Goal: Task Accomplishment & Management: Manage account settings

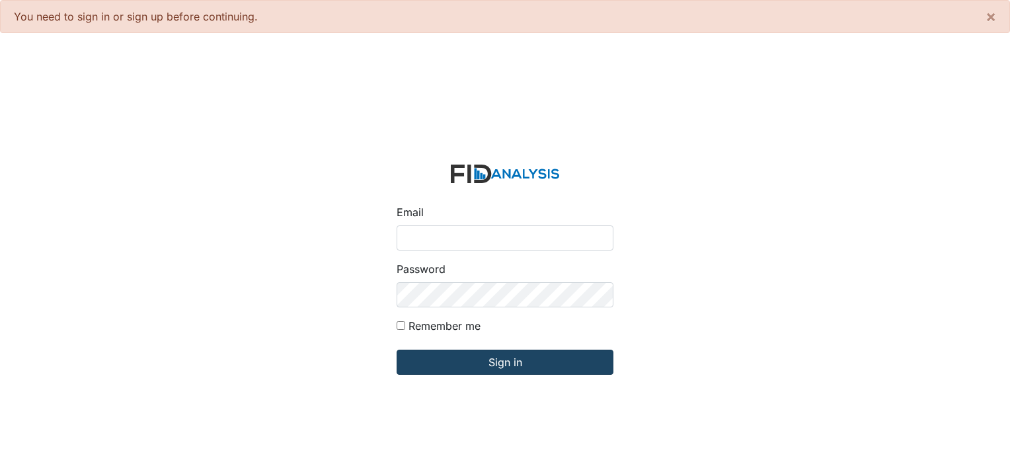
type input "[PERSON_NAME][EMAIL_ADDRESS][DOMAIN_NAME]"
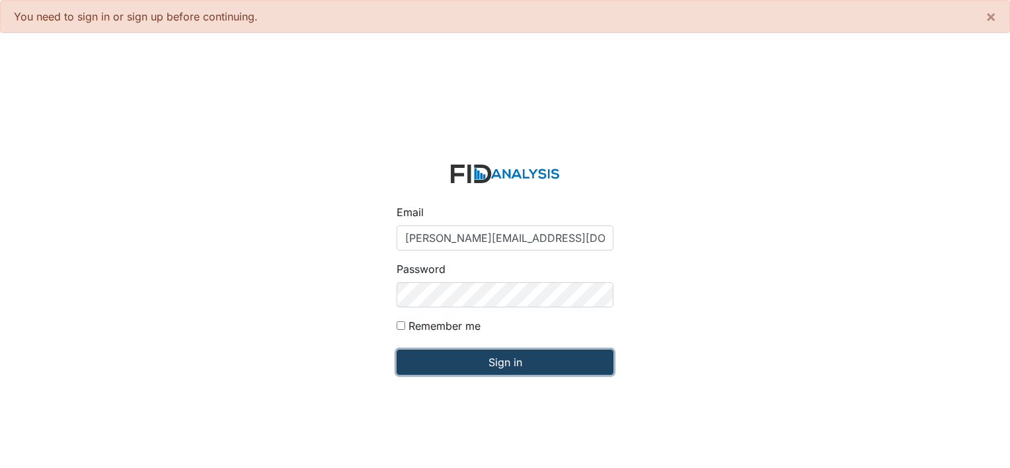
click at [475, 360] on input "Sign in" at bounding box center [505, 362] width 217 height 25
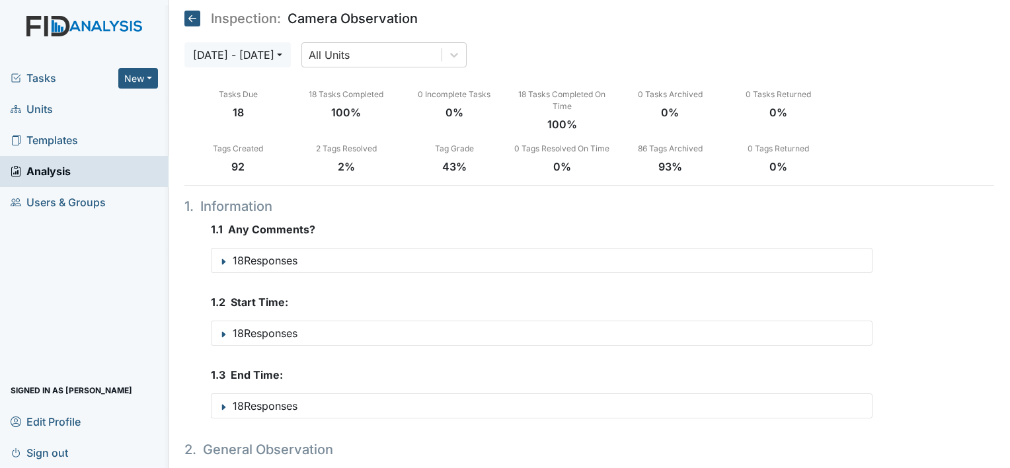
click at [48, 78] on span "Tasks" at bounding box center [65, 78] width 108 height 16
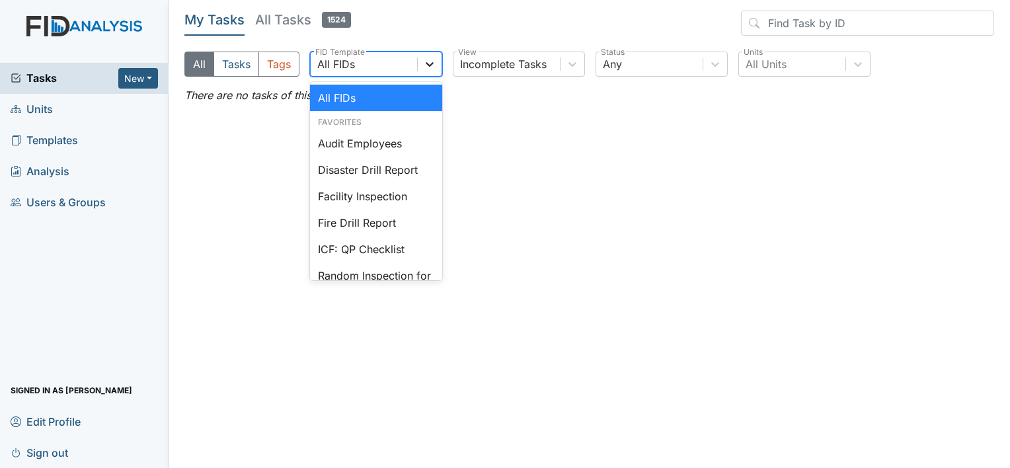
click at [432, 60] on icon at bounding box center [429, 64] width 13 height 13
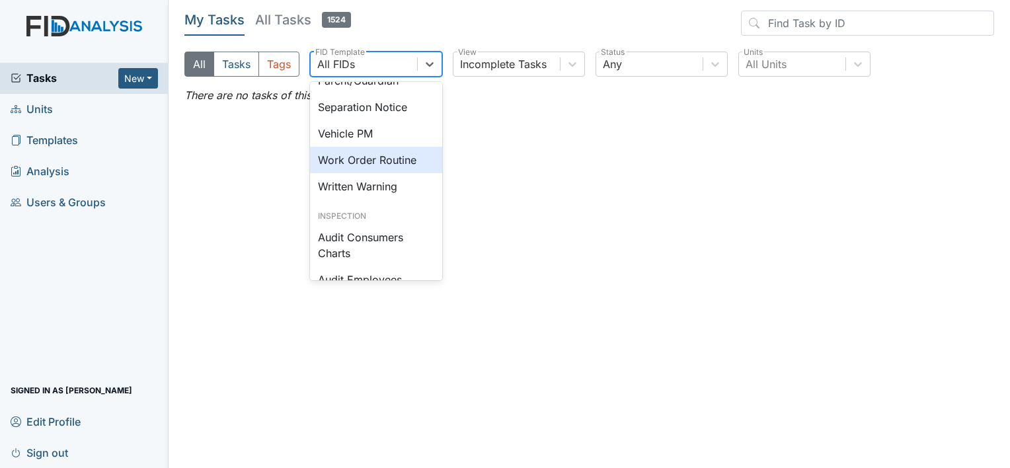
scroll to position [926, 0]
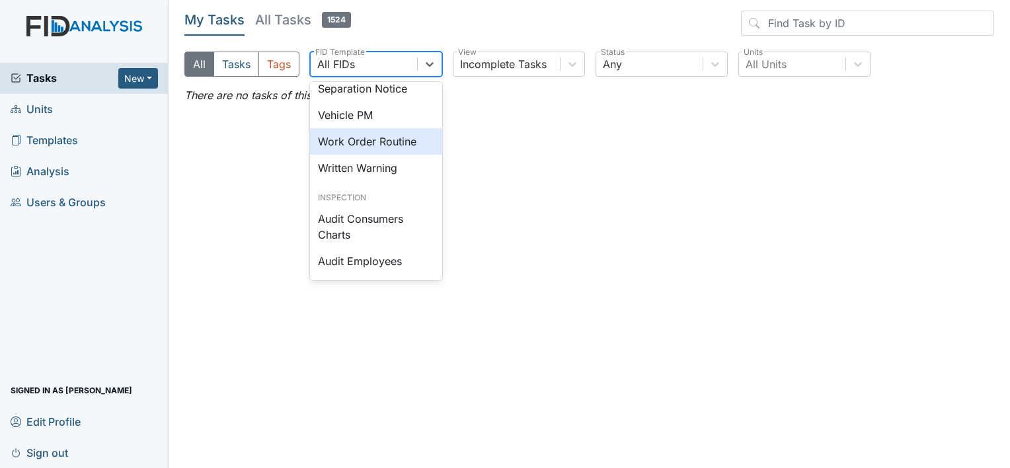
click at [383, 155] on div "Work Order Routine" at bounding box center [376, 141] width 132 height 26
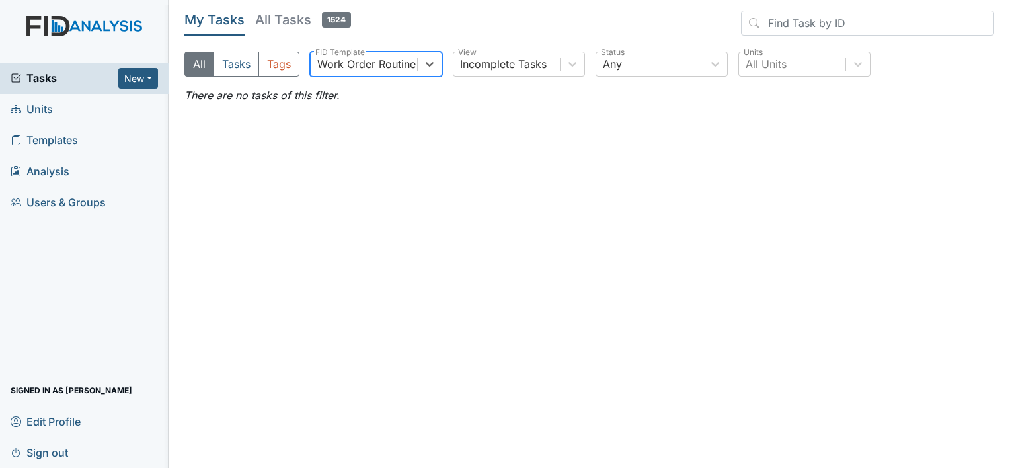
click at [293, 16] on h5 "All Tasks 1524" at bounding box center [303, 20] width 96 height 19
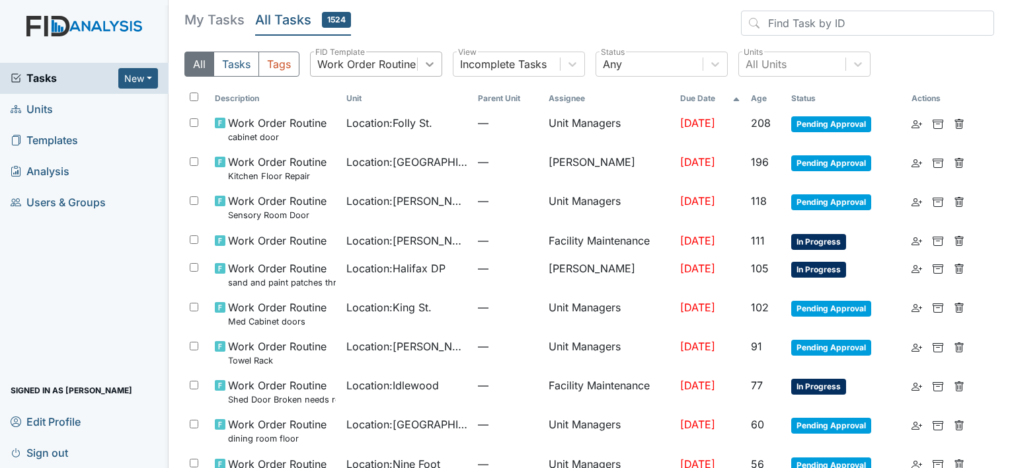
click at [434, 59] on icon at bounding box center [429, 64] width 13 height 13
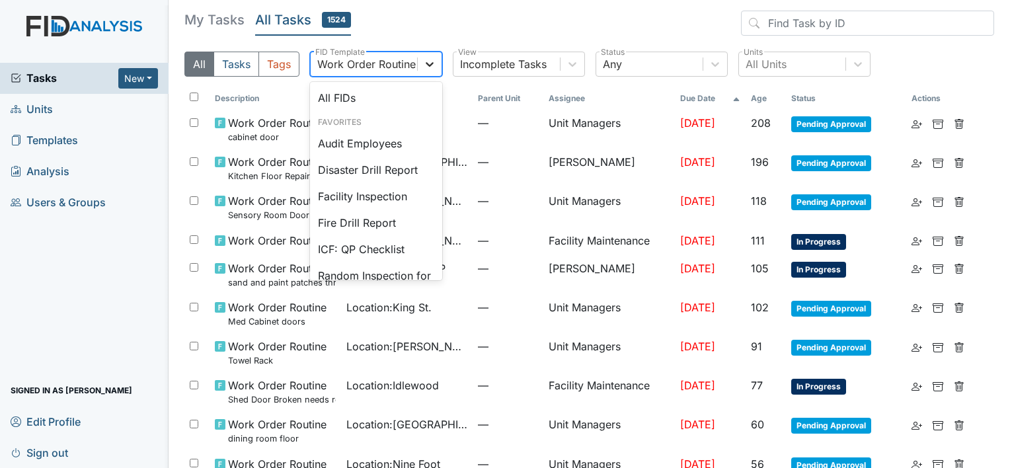
scroll to position [840, 0]
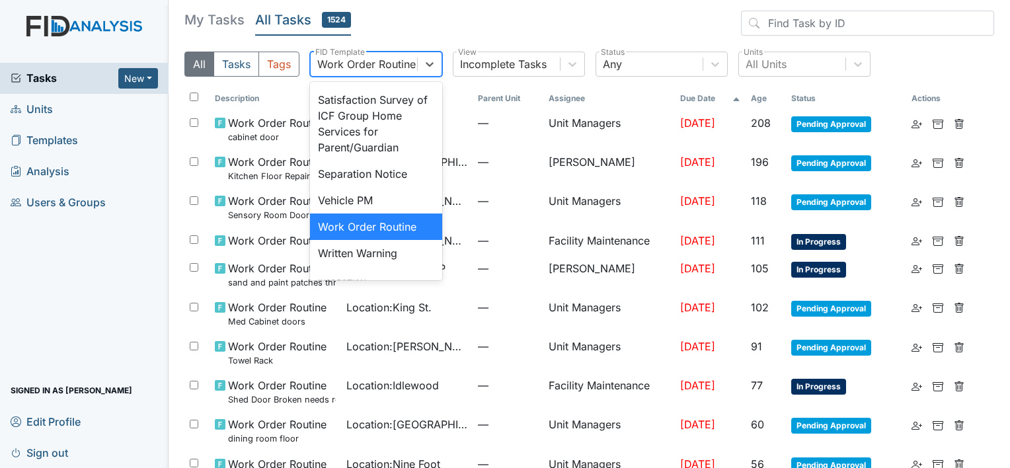
click at [381, 240] on div "Work Order Routine" at bounding box center [376, 227] width 132 height 26
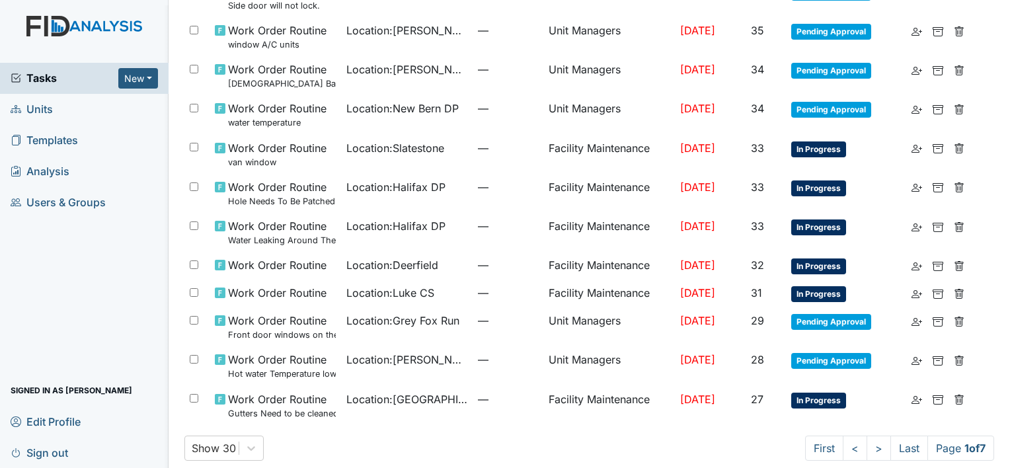
scroll to position [813, 0]
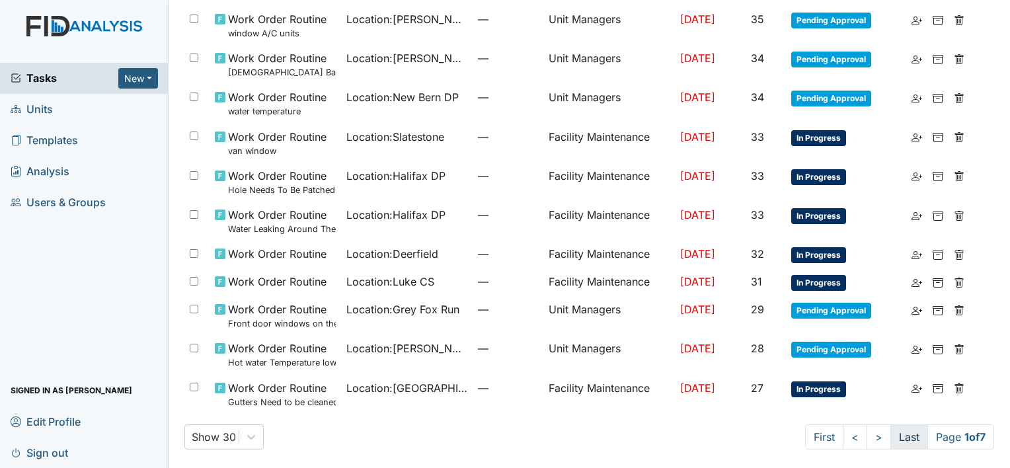
click at [897, 436] on link "Last" at bounding box center [909, 436] width 38 height 25
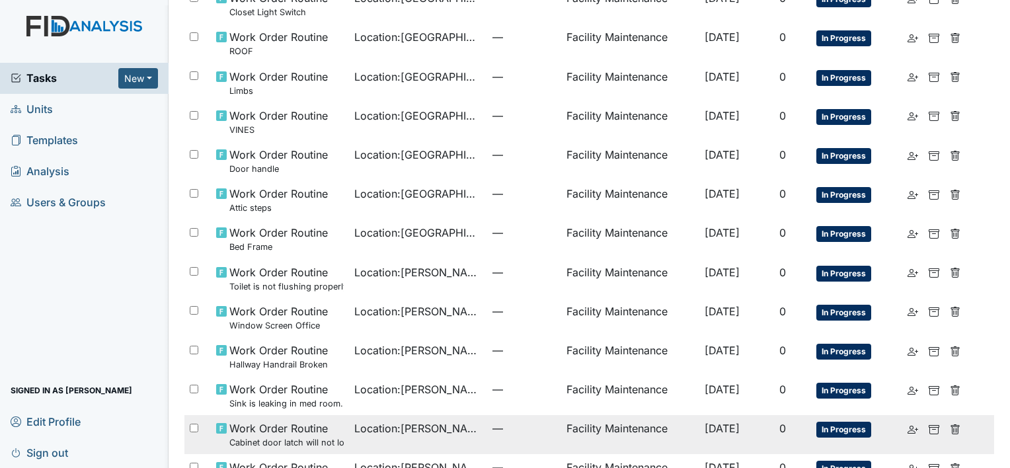
scroll to position [246, 0]
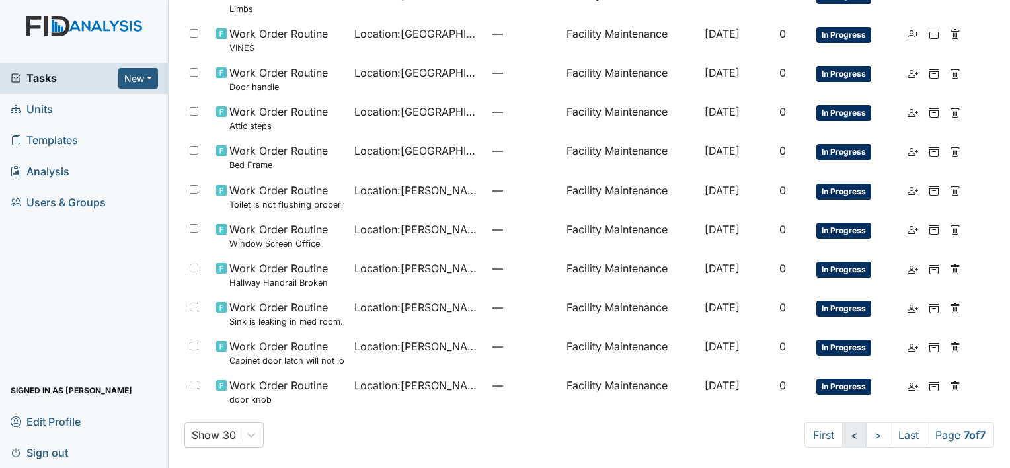
click at [842, 437] on link "<" at bounding box center [854, 434] width 24 height 25
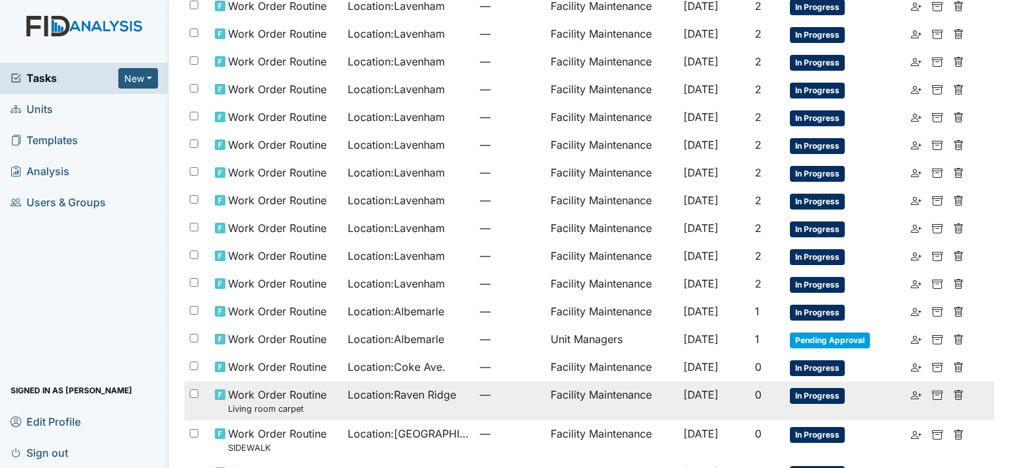
scroll to position [670, 0]
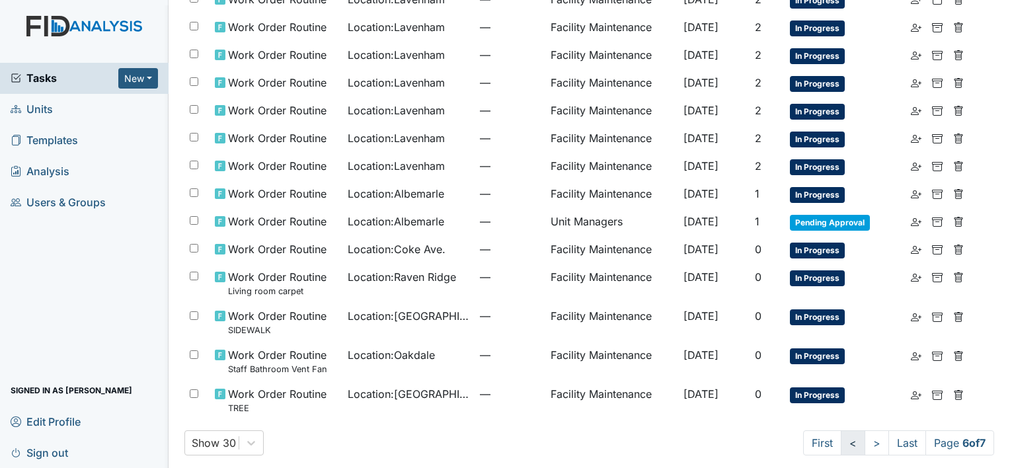
click at [841, 434] on link "<" at bounding box center [853, 442] width 24 height 25
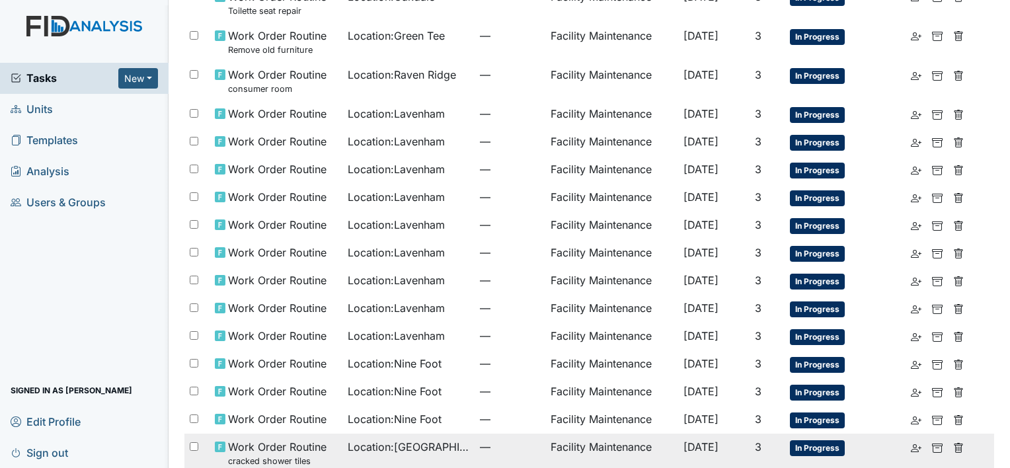
scroll to position [730, 0]
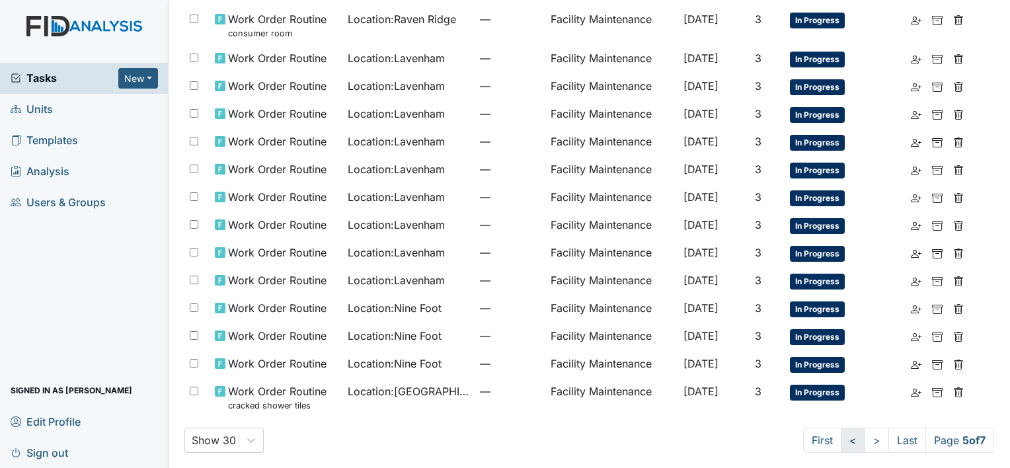
click at [841, 435] on link "<" at bounding box center [853, 440] width 24 height 25
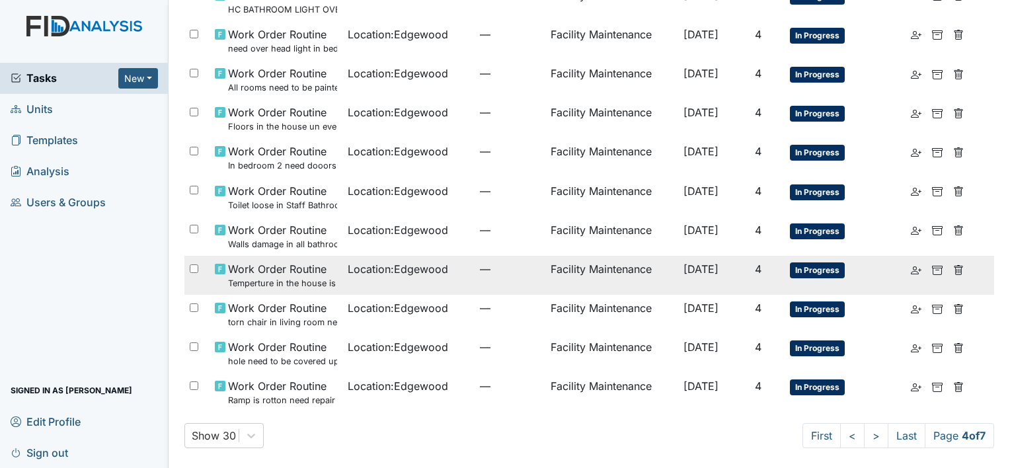
scroll to position [873, 0]
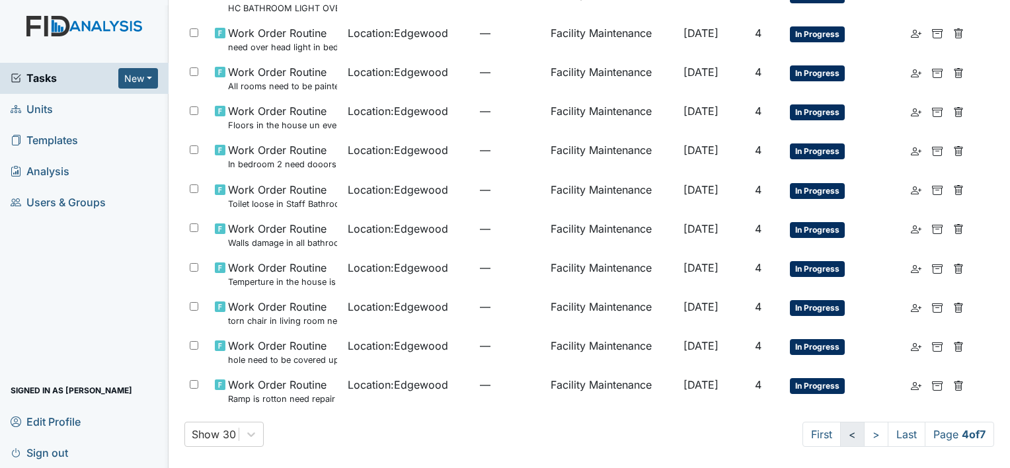
click at [840, 434] on link "<" at bounding box center [852, 434] width 24 height 25
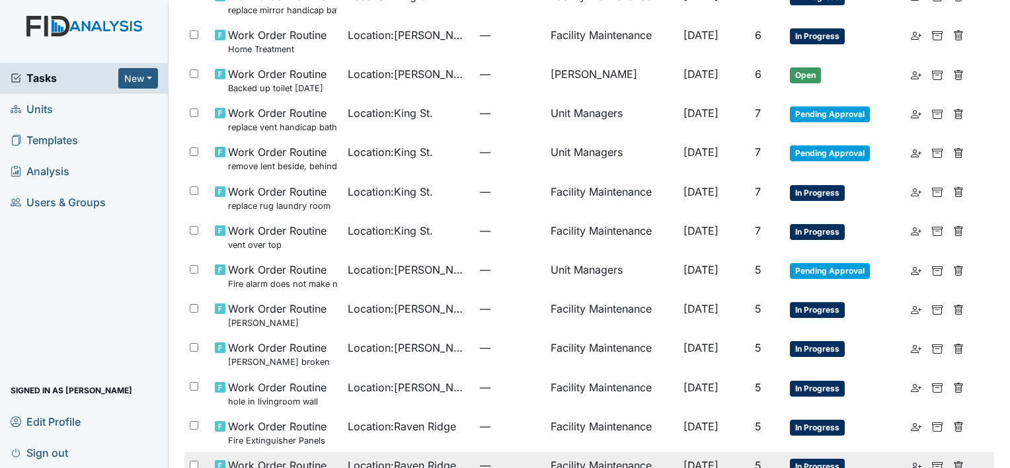
scroll to position [837, 0]
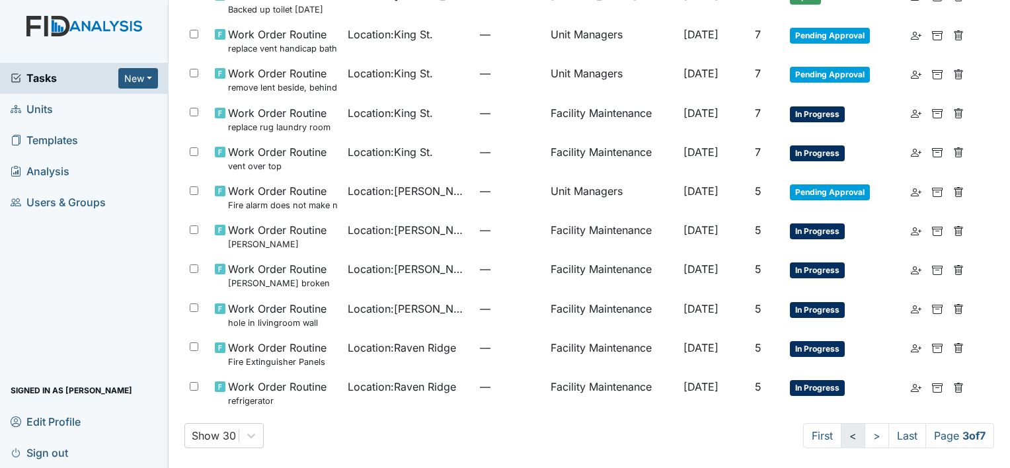
click at [841, 432] on link "<" at bounding box center [853, 435] width 24 height 25
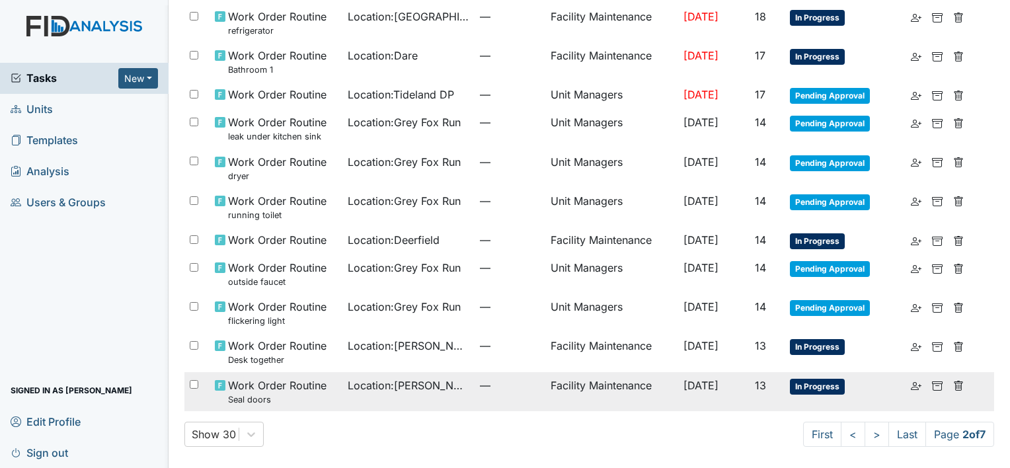
scroll to position [754, 0]
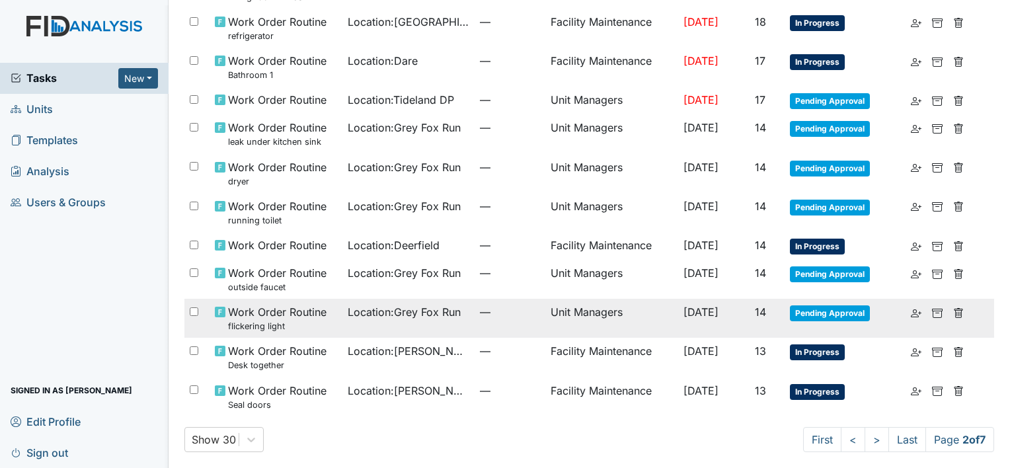
click at [285, 320] on small "flickering light" at bounding box center [277, 326] width 99 height 13
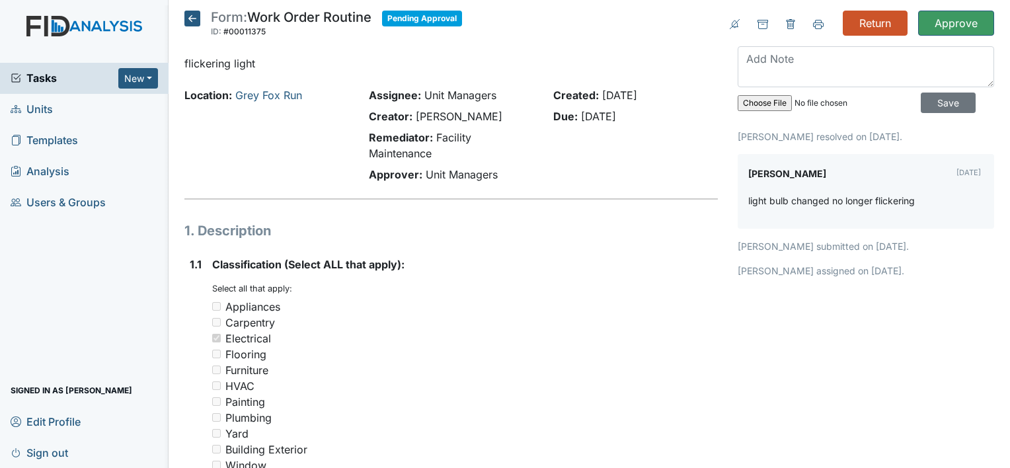
click at [50, 106] on span "Units" at bounding box center [32, 109] width 42 height 20
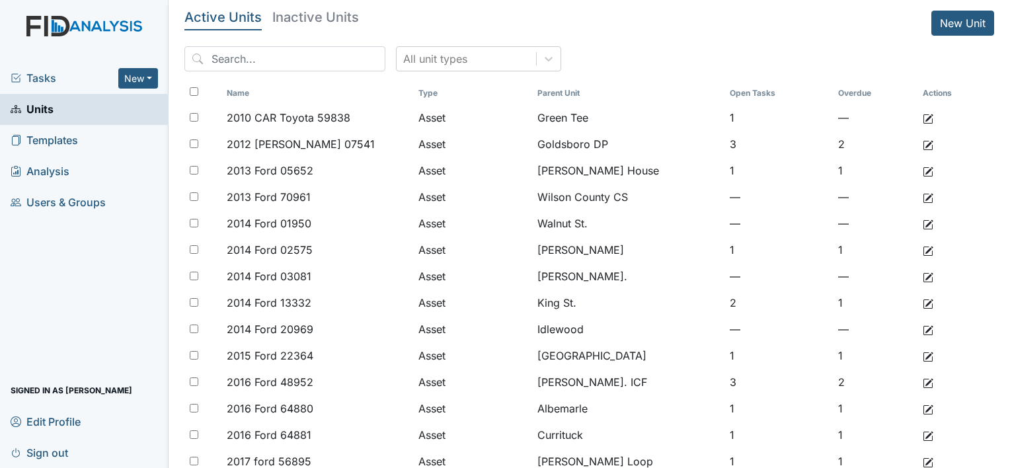
click at [48, 73] on span "Tasks" at bounding box center [65, 78] width 108 height 16
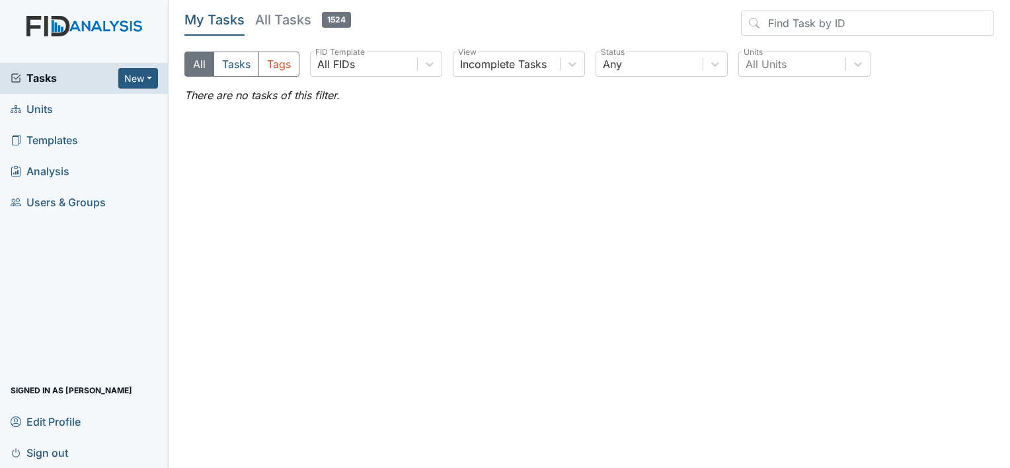
click at [65, 175] on span "Analysis" at bounding box center [40, 171] width 59 height 20
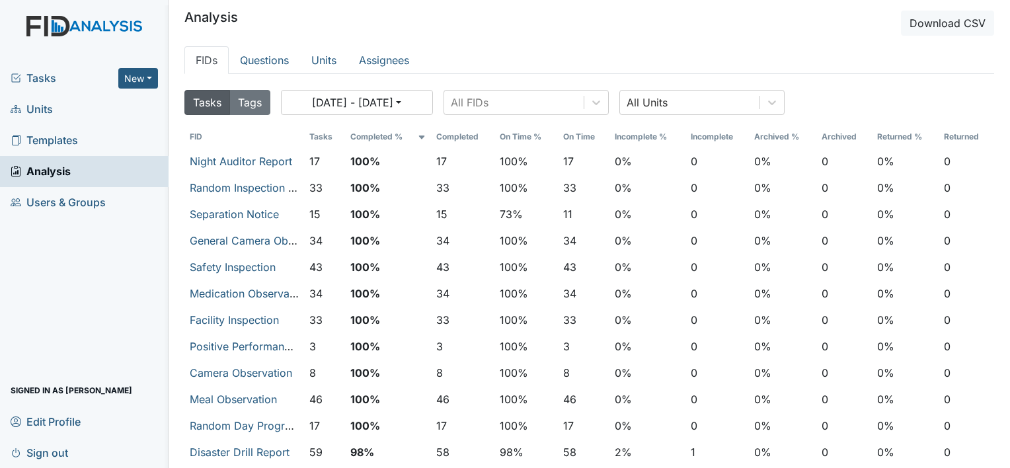
click at [36, 79] on span "Tasks" at bounding box center [65, 78] width 108 height 16
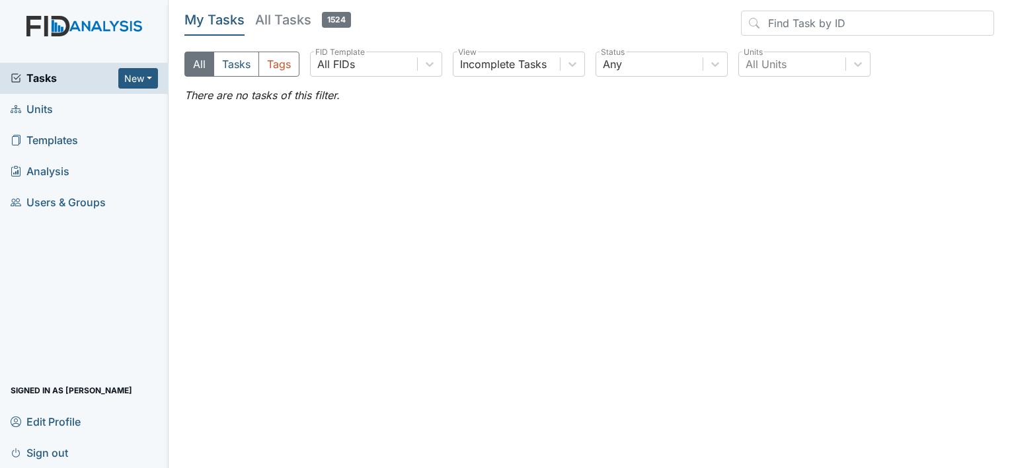
click at [42, 106] on span "Units" at bounding box center [32, 109] width 42 height 20
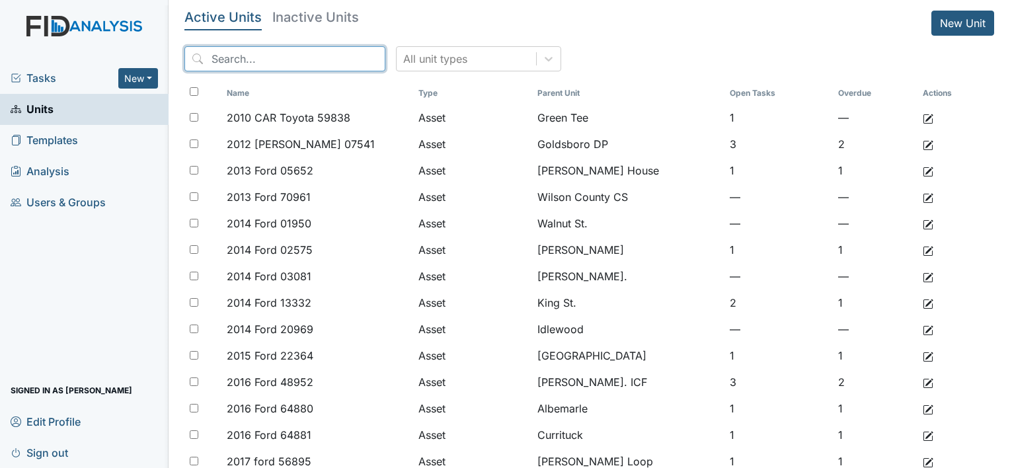
click at [282, 62] on input "search" at bounding box center [284, 58] width 201 height 25
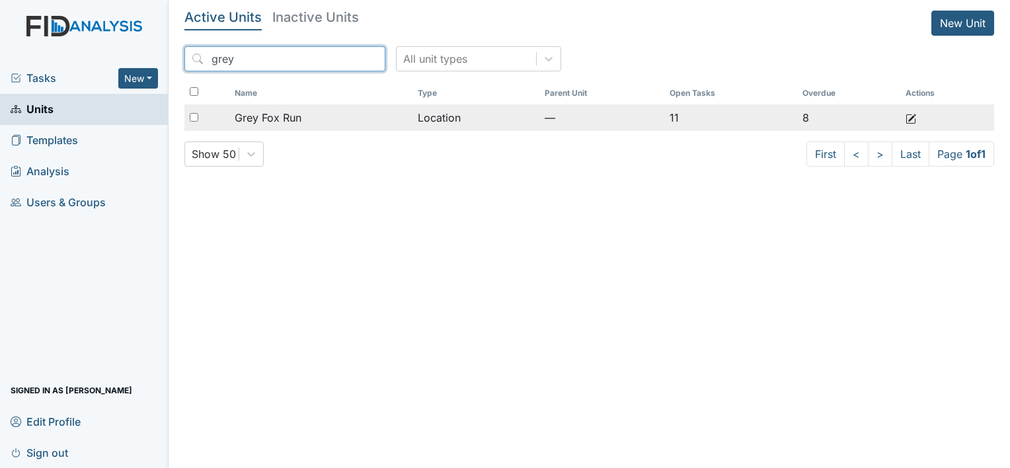
type input "grey"
click at [280, 115] on span "Grey Fox Run" at bounding box center [268, 118] width 67 height 16
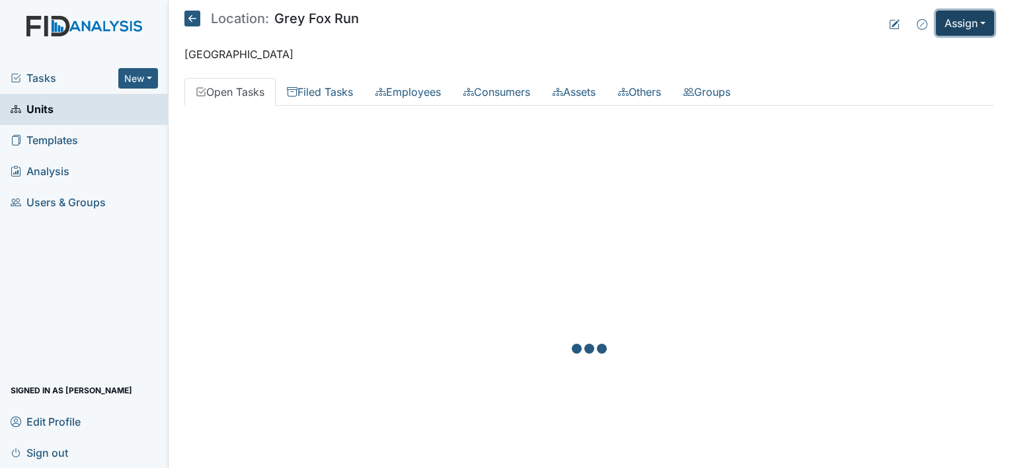
click at [968, 30] on button "Assign" at bounding box center [965, 23] width 58 height 25
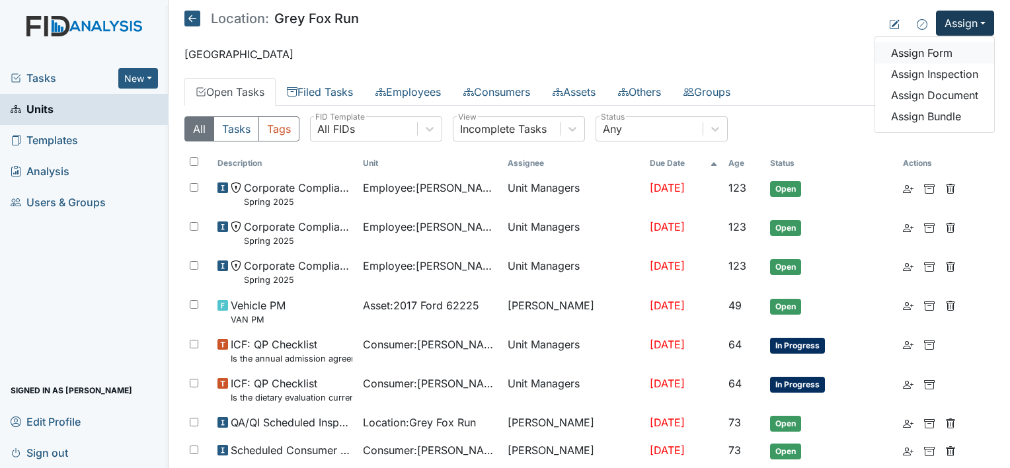
click at [925, 55] on link "Assign Form" at bounding box center [934, 52] width 119 height 21
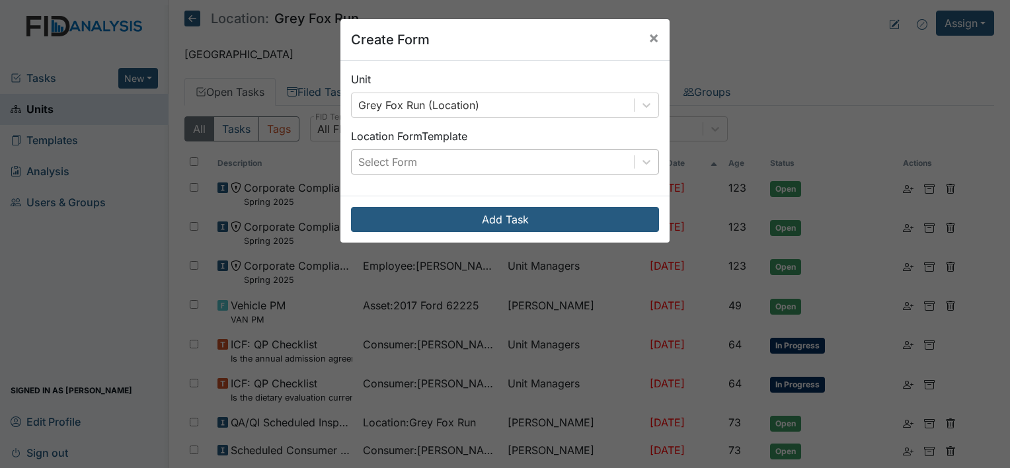
click at [450, 169] on div "Select Form" at bounding box center [493, 162] width 282 height 24
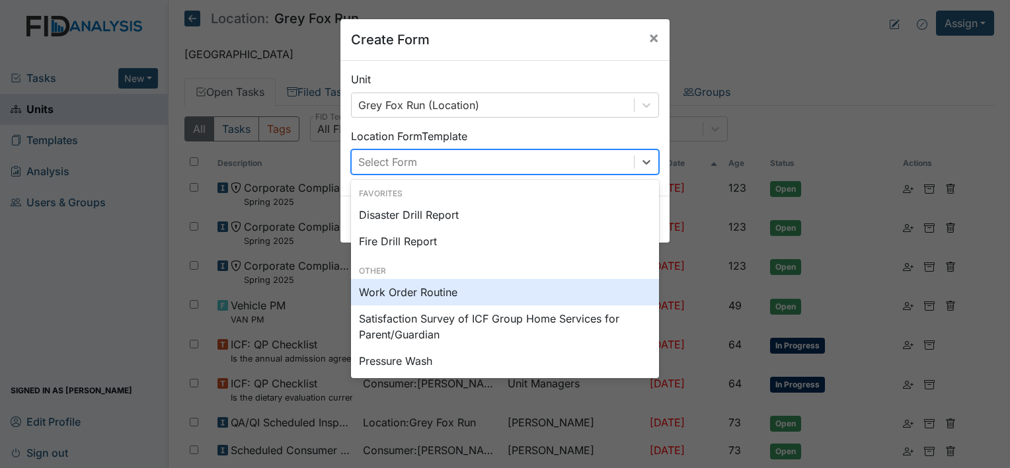
click at [427, 294] on div "Work Order Routine" at bounding box center [505, 292] width 308 height 26
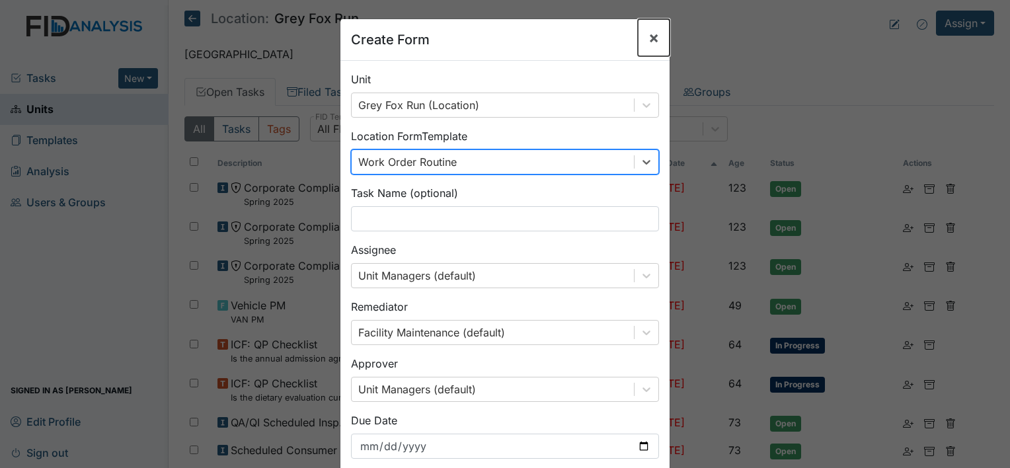
click at [653, 36] on span "×" at bounding box center [654, 37] width 11 height 19
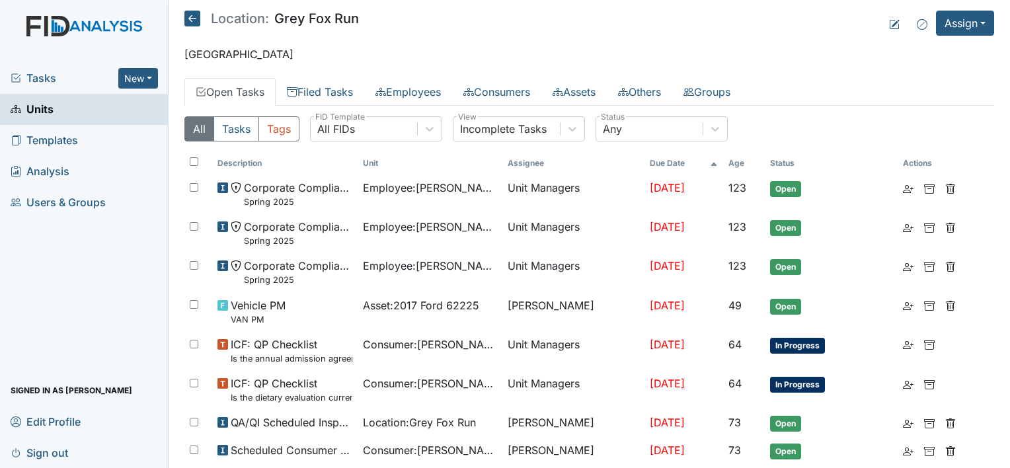
drag, startPoint x: 45, startPoint y: 108, endPoint x: 58, endPoint y: 100, distance: 14.5
click at [46, 107] on span "Units" at bounding box center [32, 109] width 43 height 20
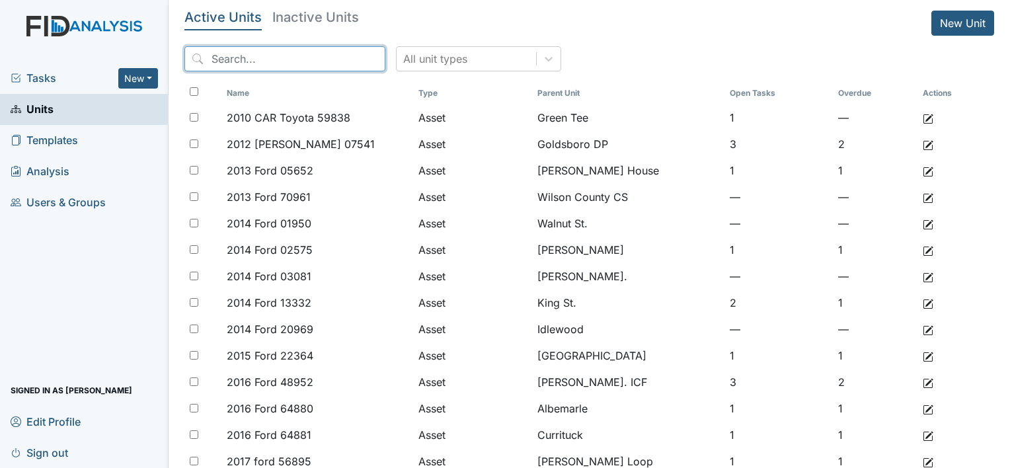
click at [293, 59] on input "search" at bounding box center [284, 58] width 201 height 25
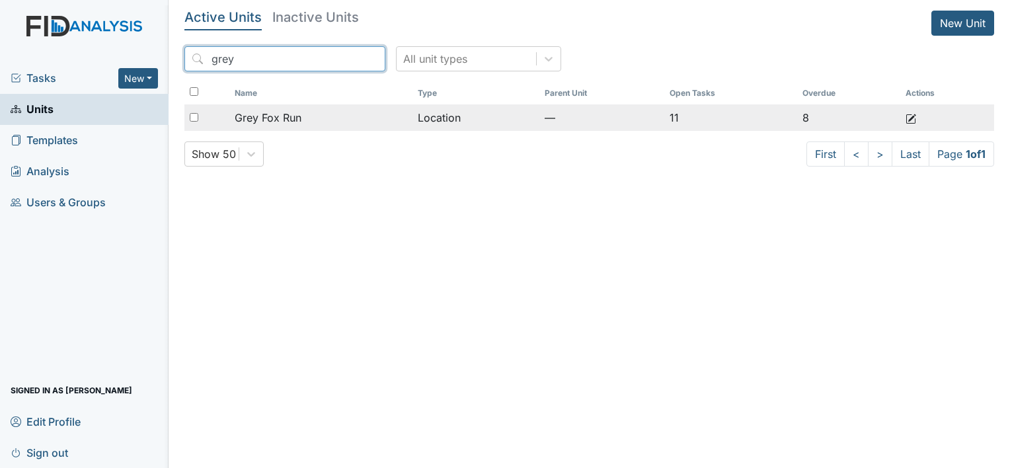
type input "grey"
click at [288, 118] on span "Grey Fox Run" at bounding box center [268, 118] width 67 height 16
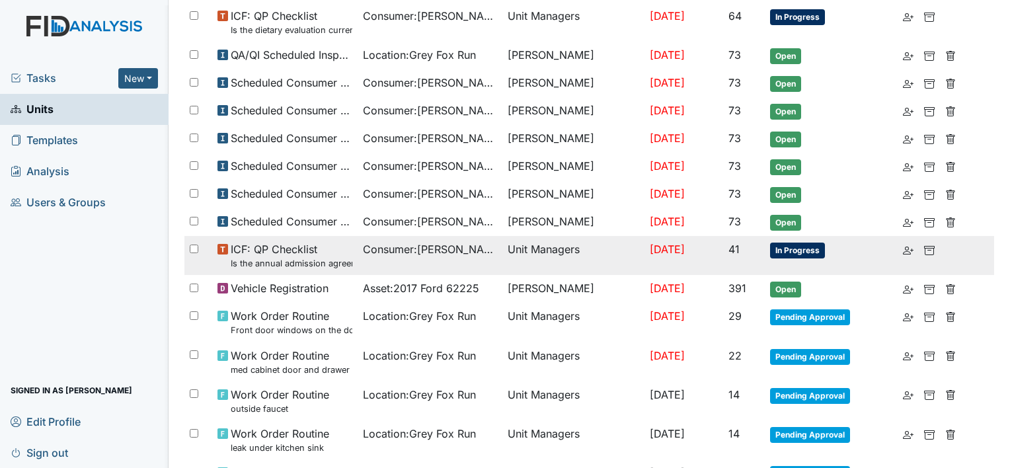
scroll to position [397, 0]
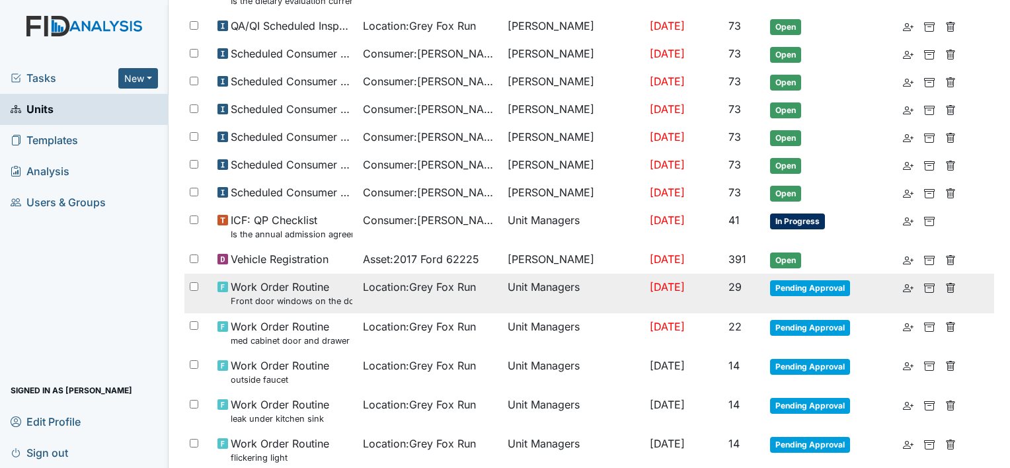
click at [297, 296] on small "Front door windows on the door" at bounding box center [292, 301] width 122 height 13
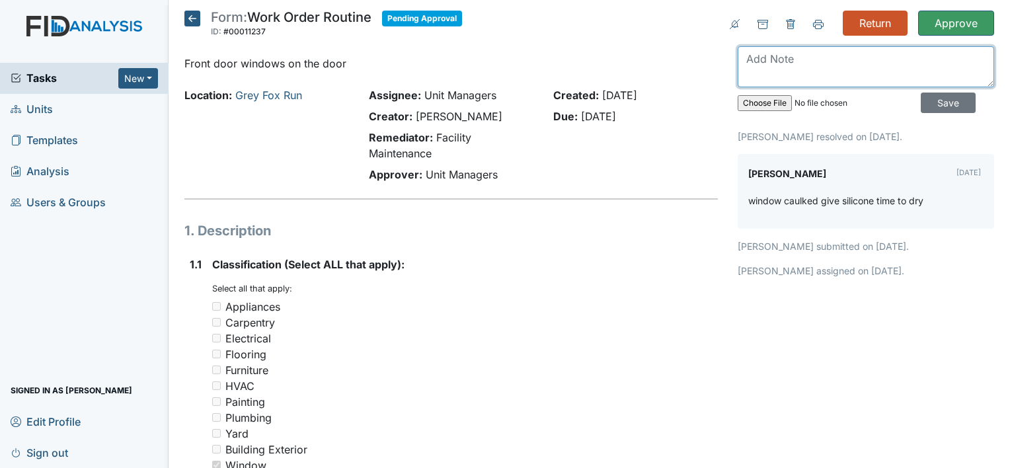
click at [787, 56] on textarea at bounding box center [866, 66] width 257 height 41
type textarea "could the molding be painted to match."
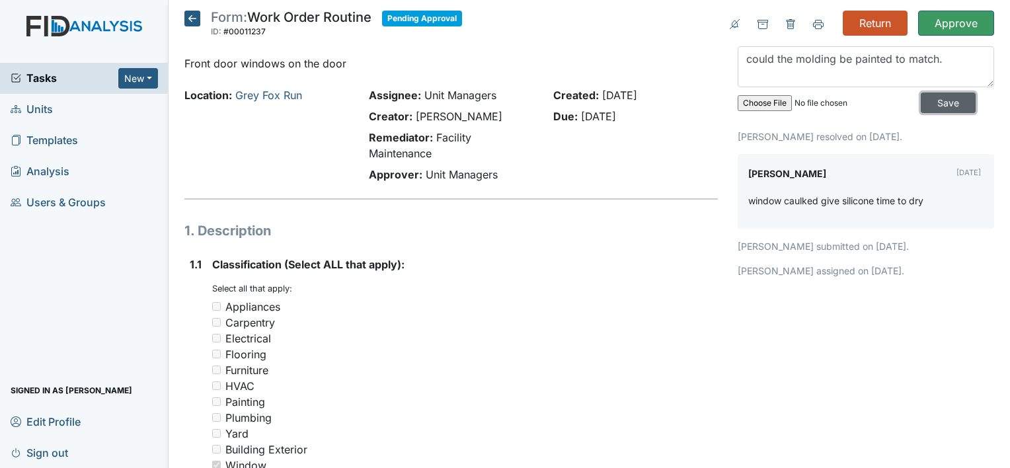
drag, startPoint x: 931, startPoint y: 100, endPoint x: 898, endPoint y: 54, distance: 56.3
click at [931, 100] on input "Save" at bounding box center [948, 103] width 55 height 20
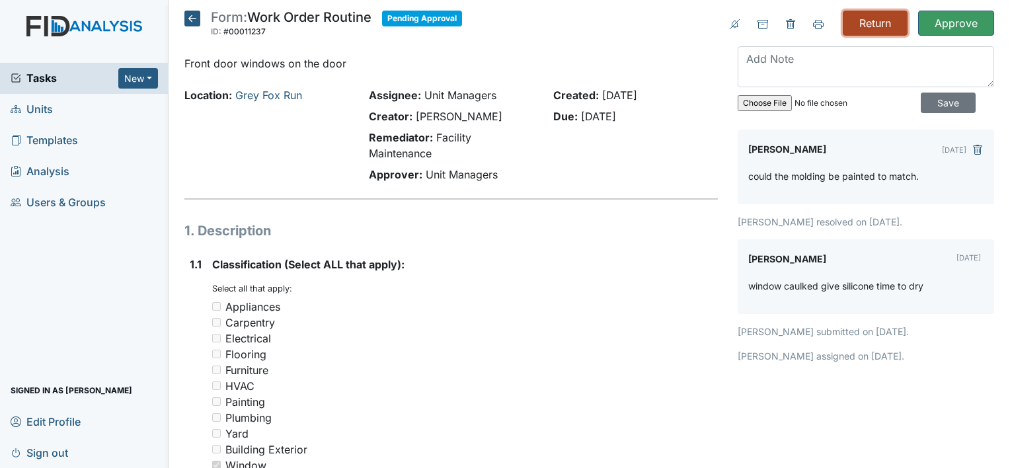
click at [876, 26] on input "Return" at bounding box center [875, 23] width 65 height 25
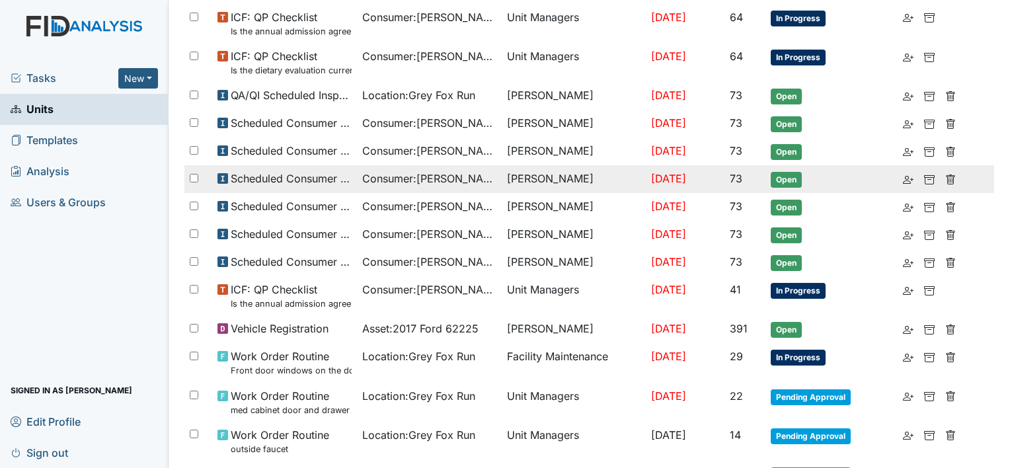
scroll to position [397, 0]
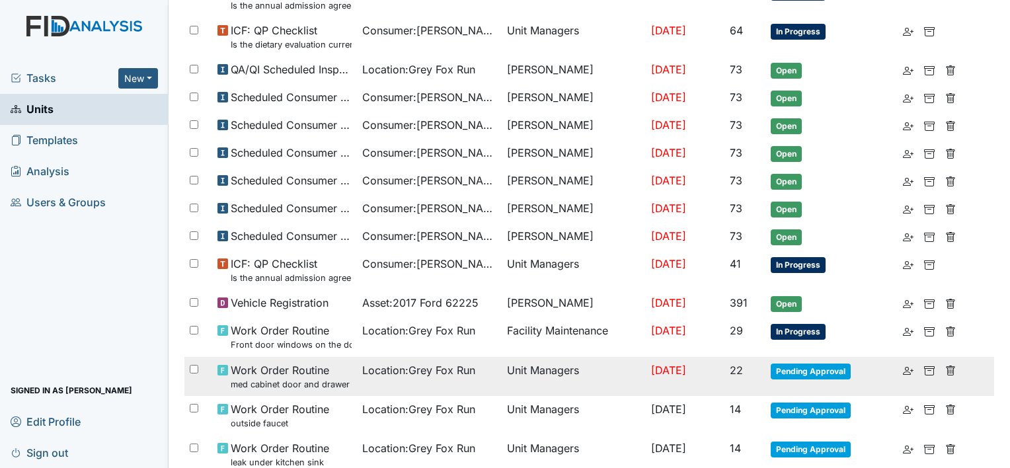
click at [812, 366] on span "Pending Approval" at bounding box center [811, 372] width 80 height 16
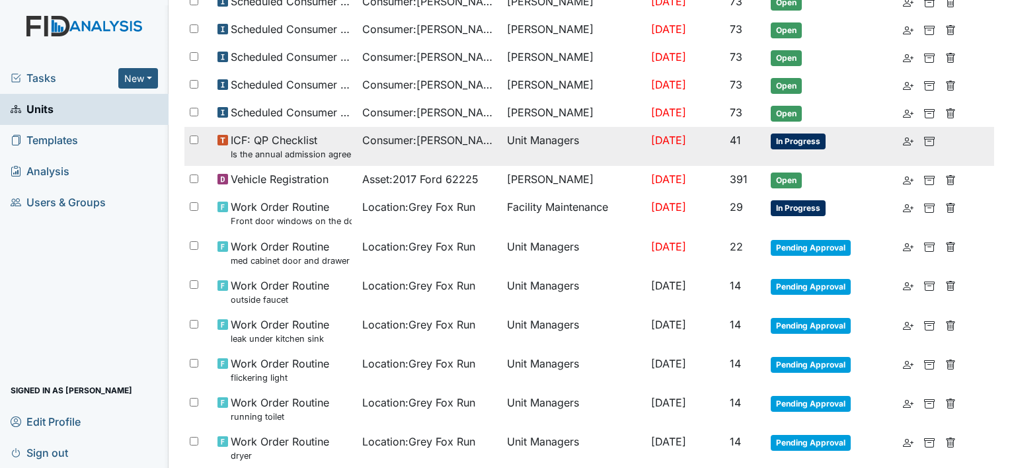
scroll to position [529, 0]
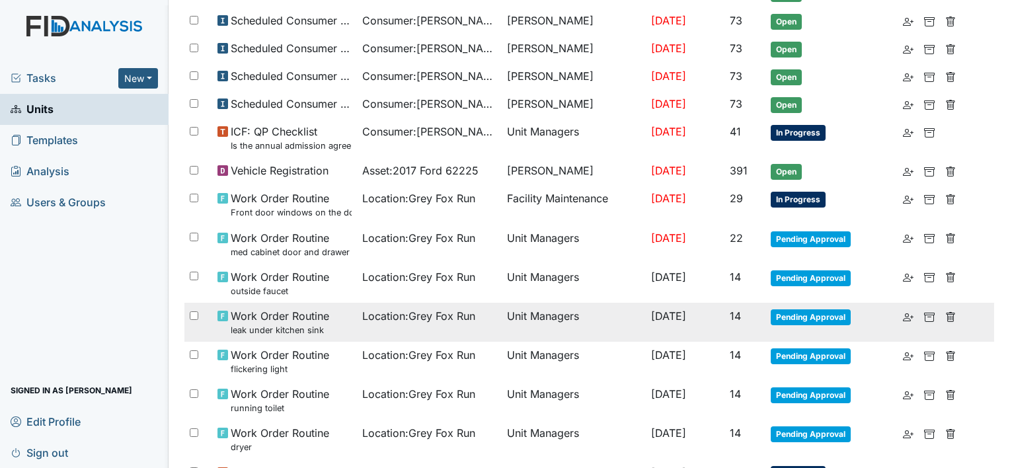
click at [818, 317] on span "Pending Approval" at bounding box center [811, 317] width 80 height 16
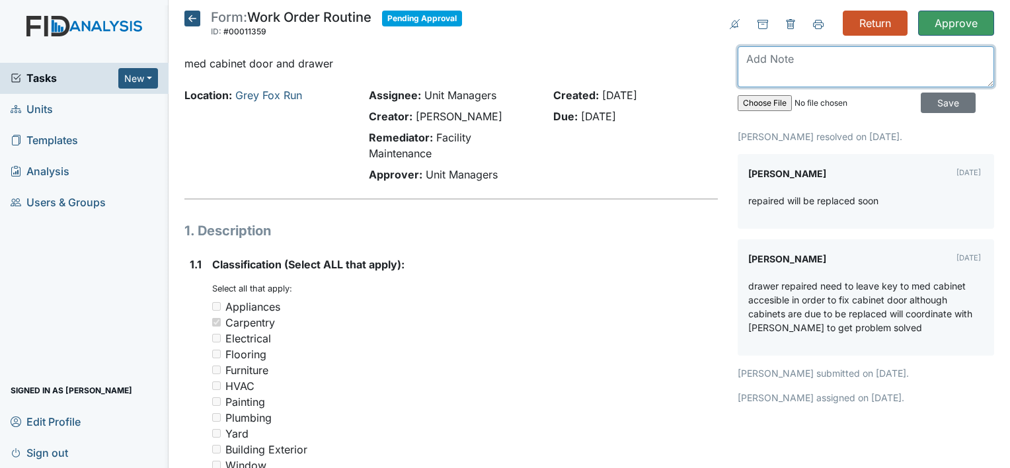
click at [813, 65] on textarea at bounding box center [866, 66] width 257 height 41
type textarea "do we have a date for them to be replaced."
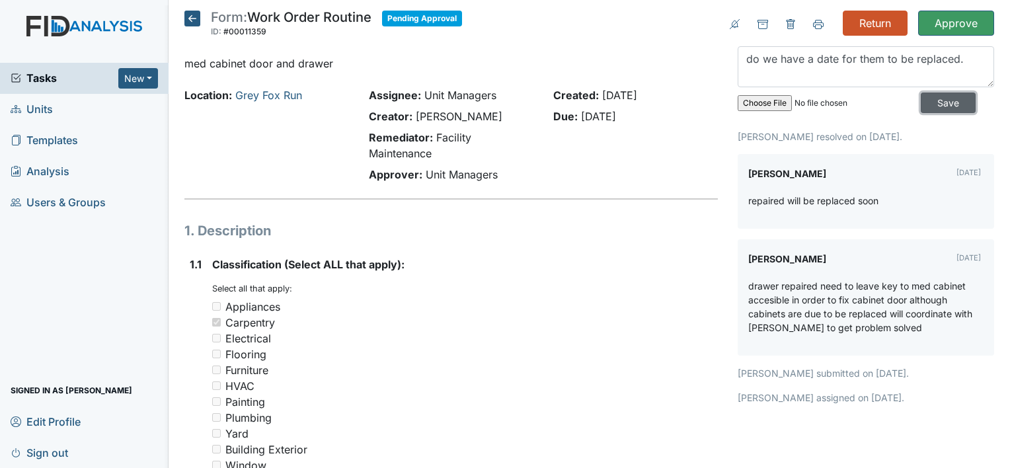
click at [946, 97] on input "Save" at bounding box center [948, 103] width 55 height 20
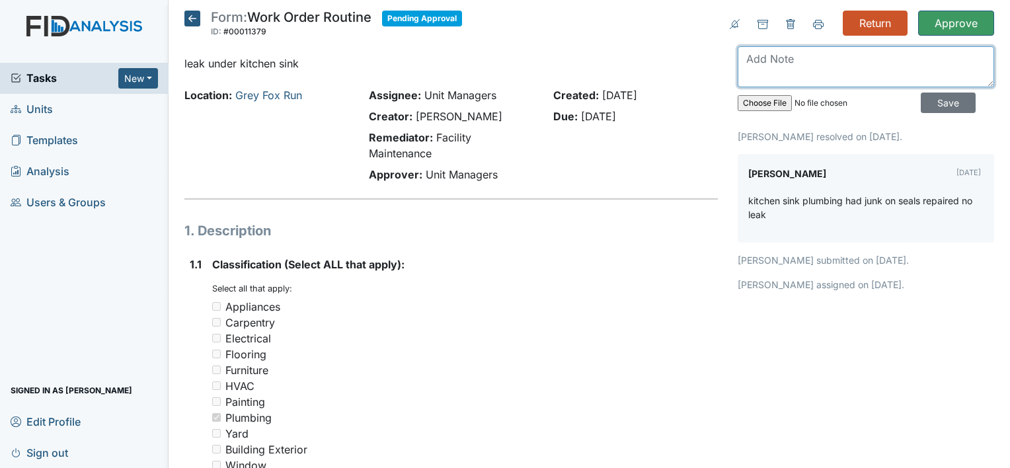
click at [768, 73] on textarea at bounding box center [866, 66] width 257 height 41
type textarea "area remains dry."
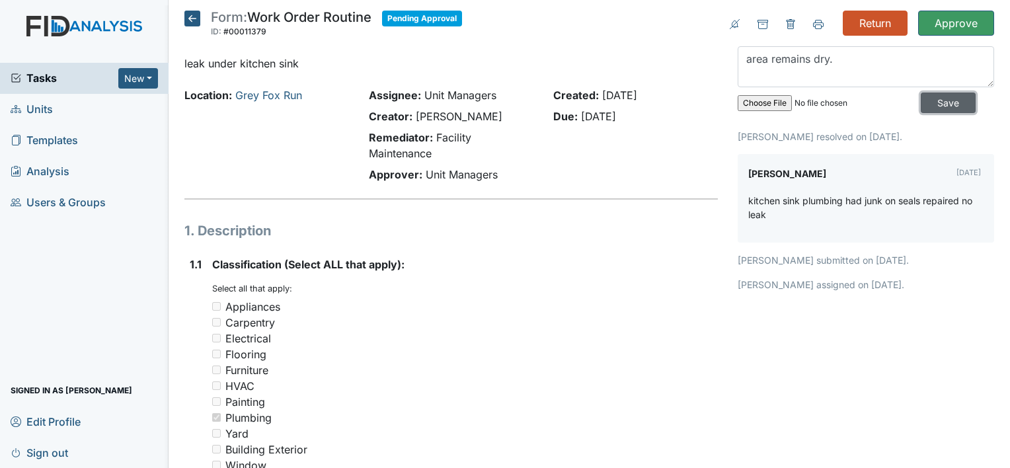
drag, startPoint x: 923, startPoint y: 98, endPoint x: 947, endPoint y: 51, distance: 52.6
click at [923, 98] on input "Save" at bounding box center [948, 103] width 55 height 20
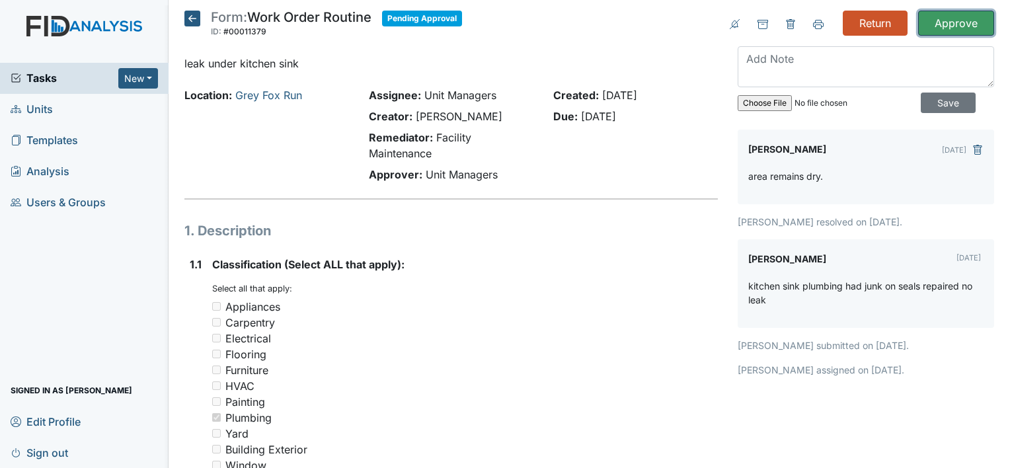
click at [948, 26] on input "Approve" at bounding box center [956, 23] width 76 height 25
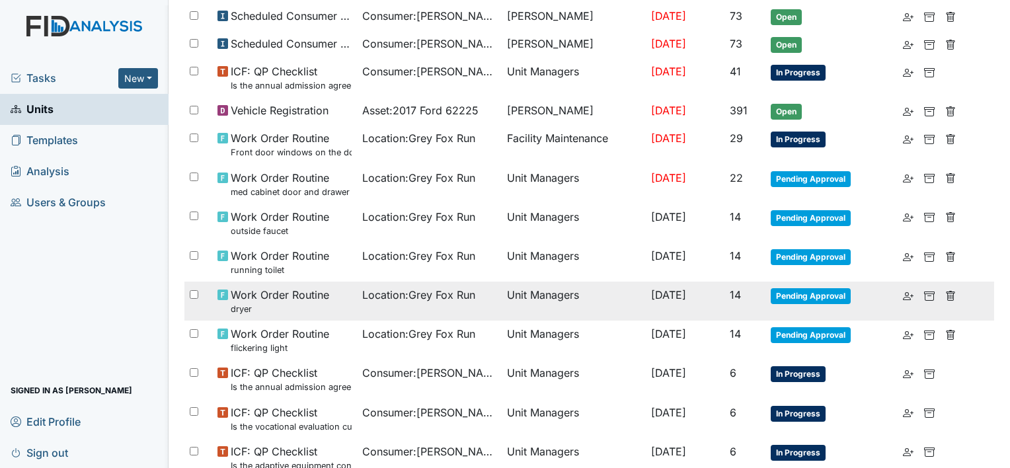
scroll to position [595, 0]
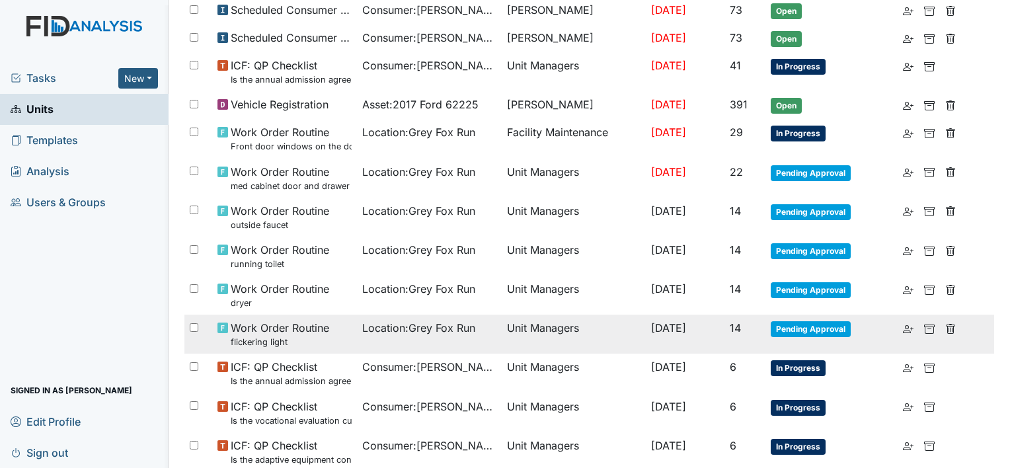
click at [826, 321] on span "Pending Approval" at bounding box center [811, 329] width 80 height 16
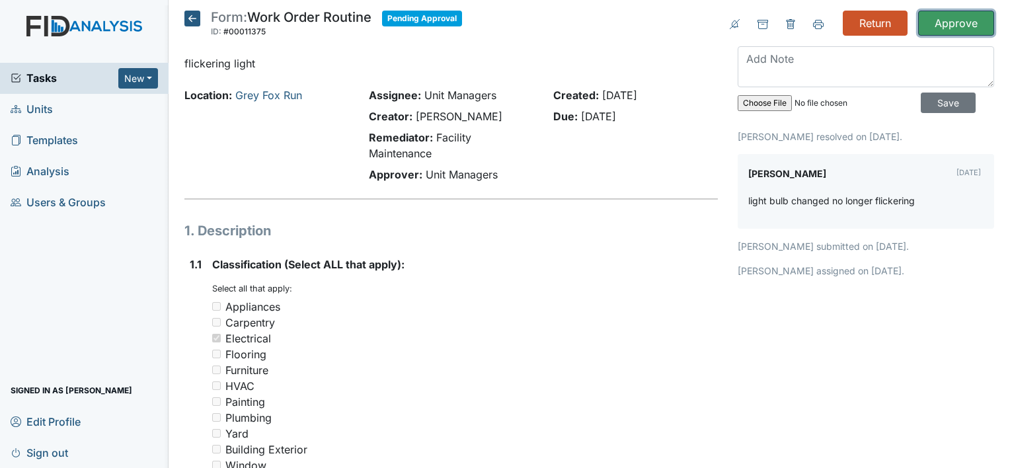
click at [950, 20] on input "Approve" at bounding box center [956, 23] width 76 height 25
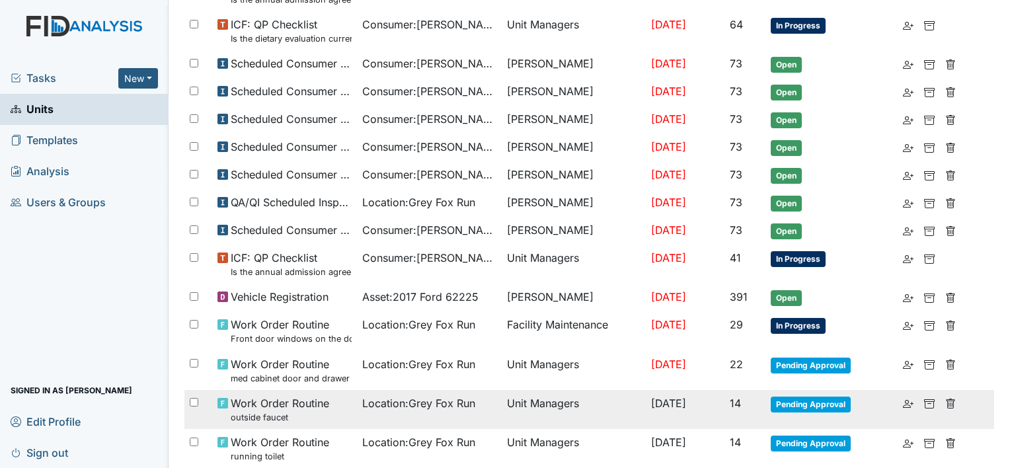
scroll to position [529, 0]
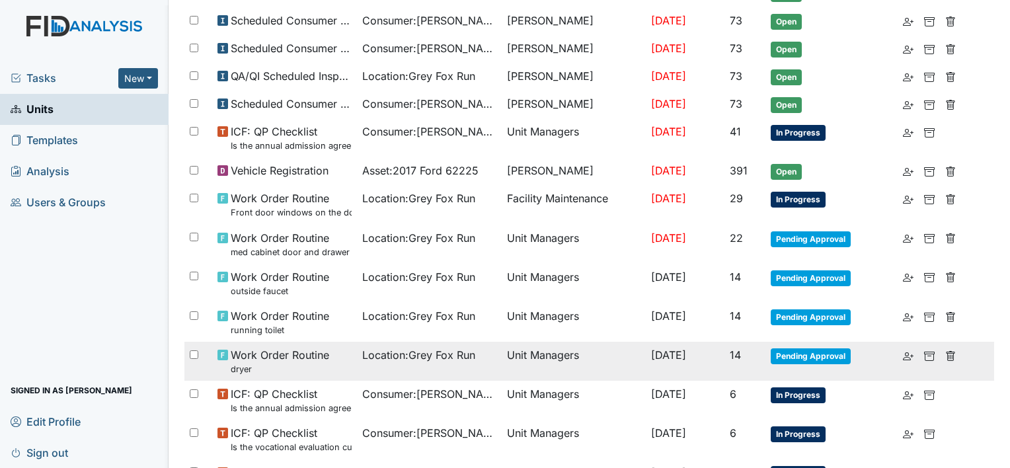
click at [293, 363] on small "dryer" at bounding box center [280, 369] width 99 height 13
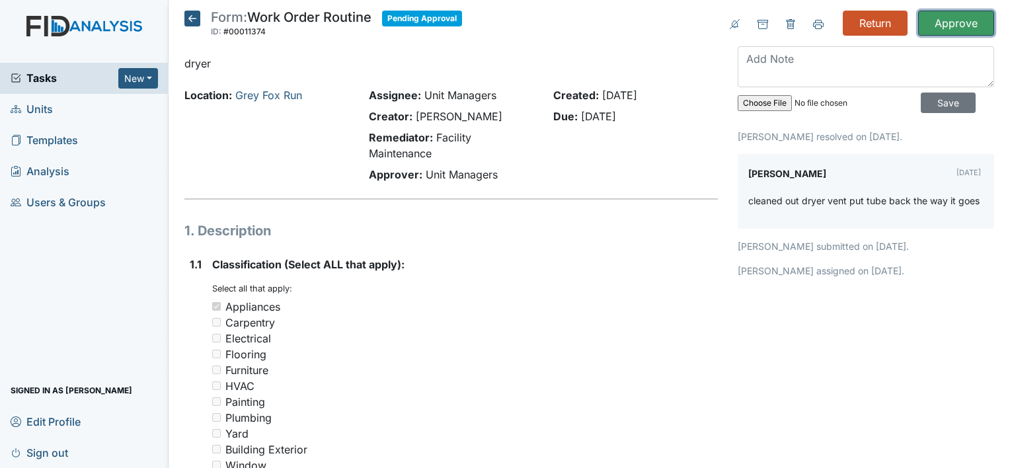
click at [951, 22] on input "Approve" at bounding box center [956, 23] width 76 height 25
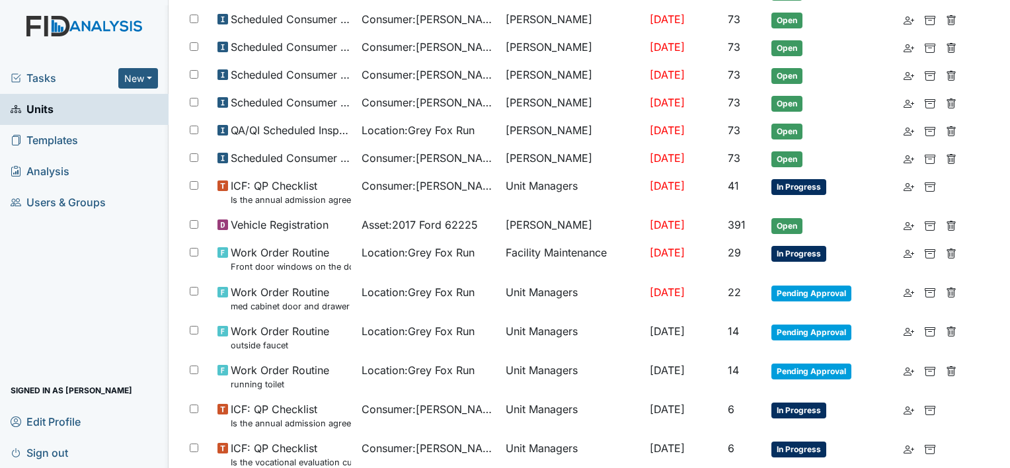
scroll to position [595, 0]
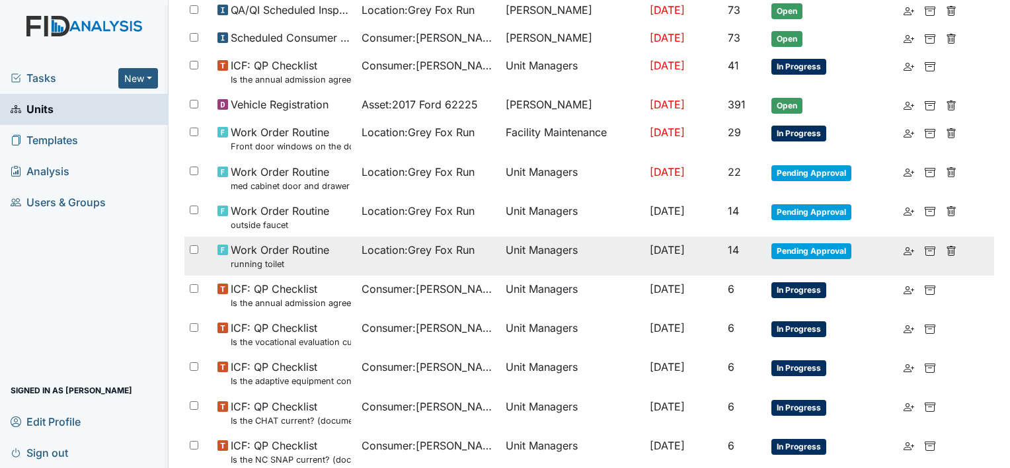
click at [278, 251] on span "Work Order Routine running toilet" at bounding box center [280, 256] width 99 height 28
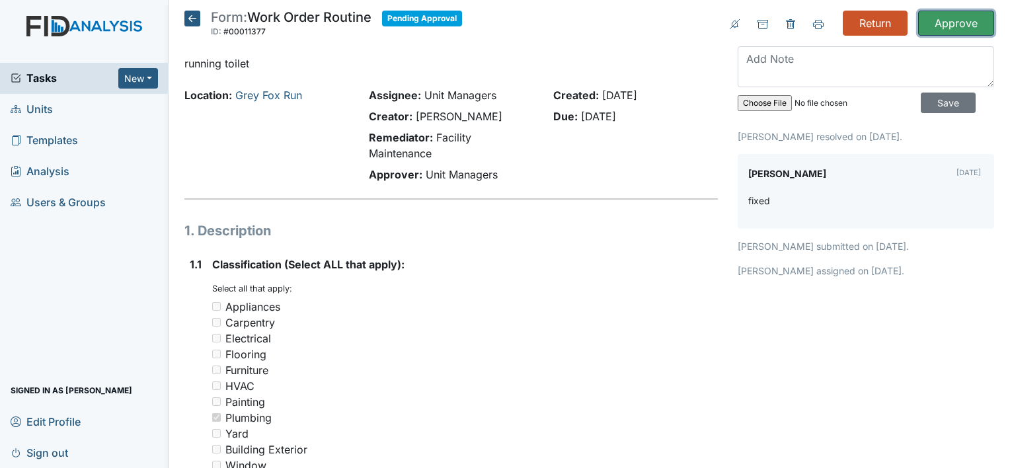
click at [928, 23] on input "Approve" at bounding box center [956, 23] width 76 height 25
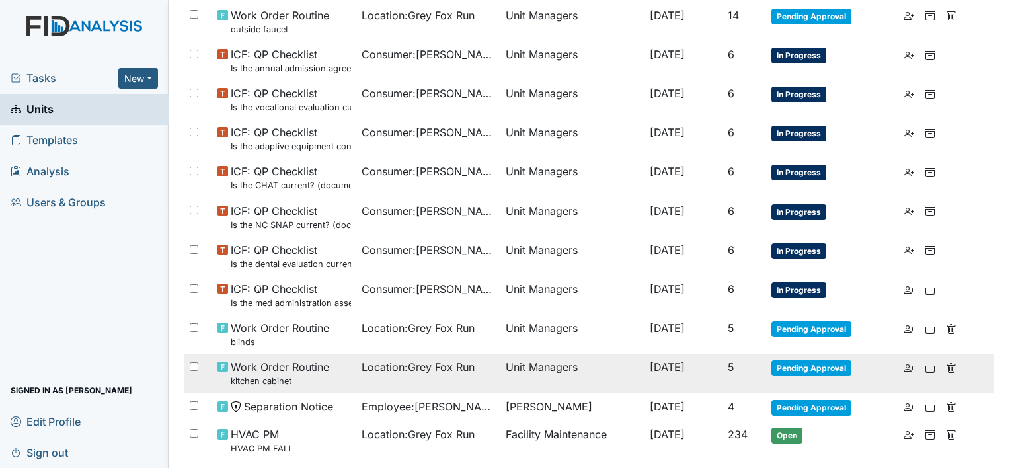
scroll to position [844, 0]
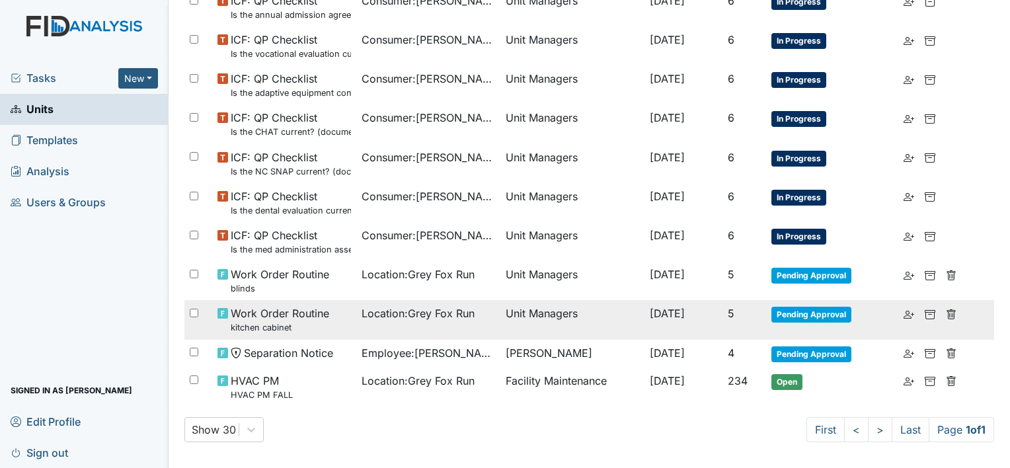
click at [291, 315] on span "Work Order Routine kitchen cabinet" at bounding box center [280, 319] width 99 height 28
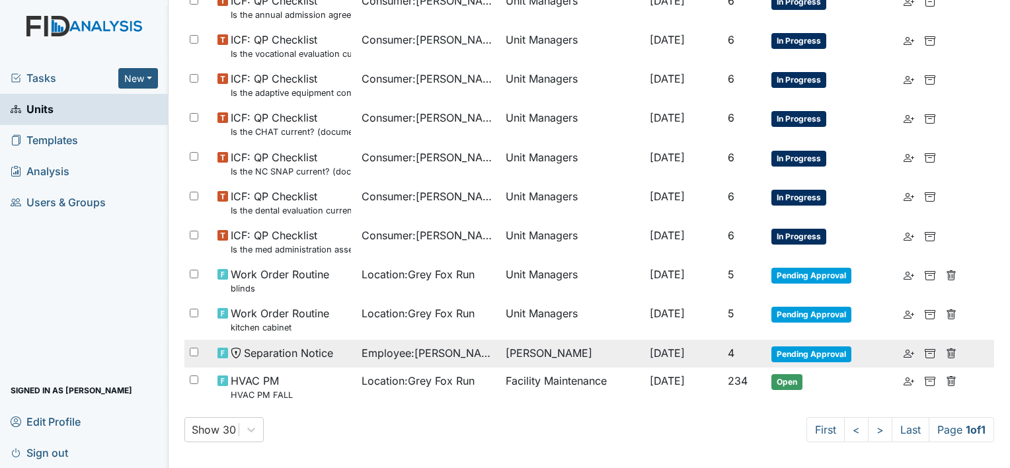
click at [312, 354] on span "Separation Notice" at bounding box center [288, 353] width 89 height 16
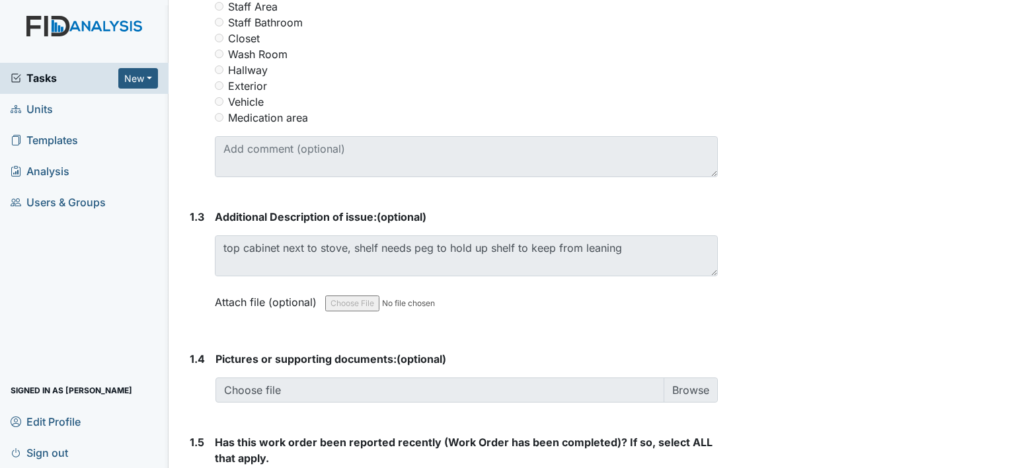
scroll to position [926, 0]
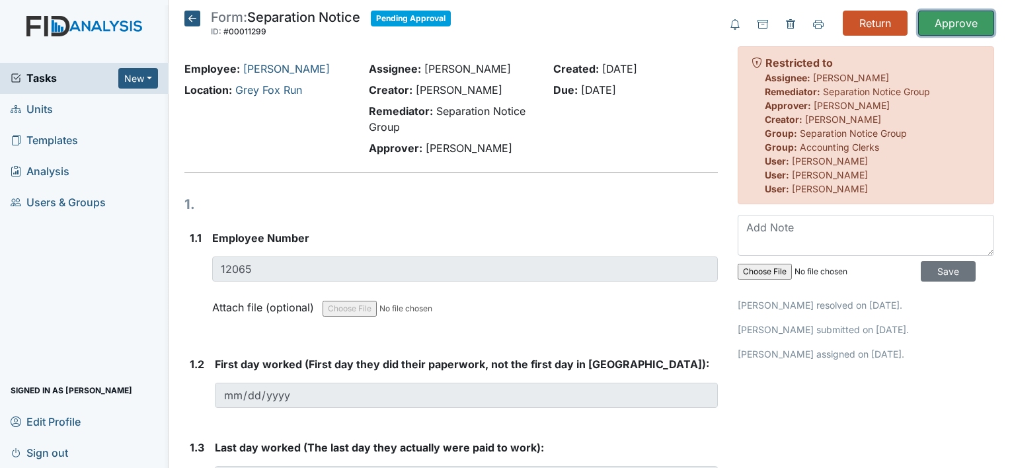
click at [960, 16] on input "Approve" at bounding box center [956, 23] width 76 height 25
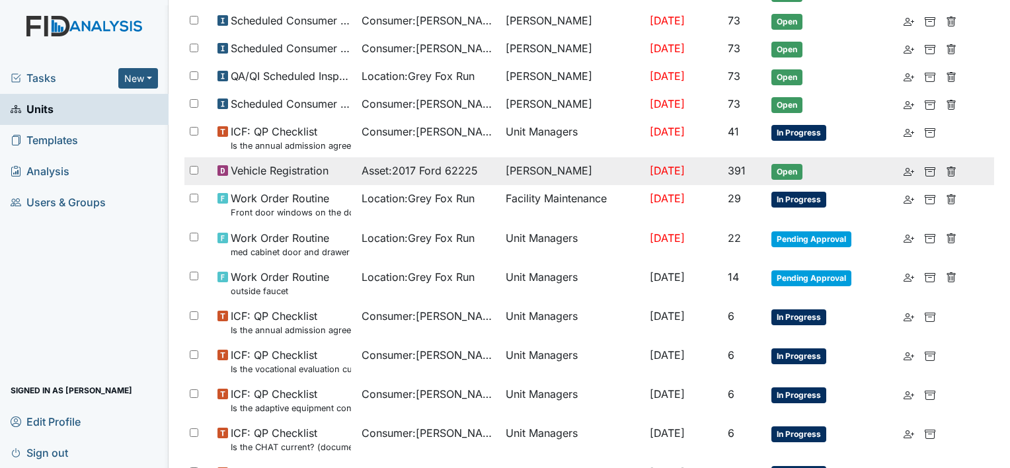
scroll to position [817, 0]
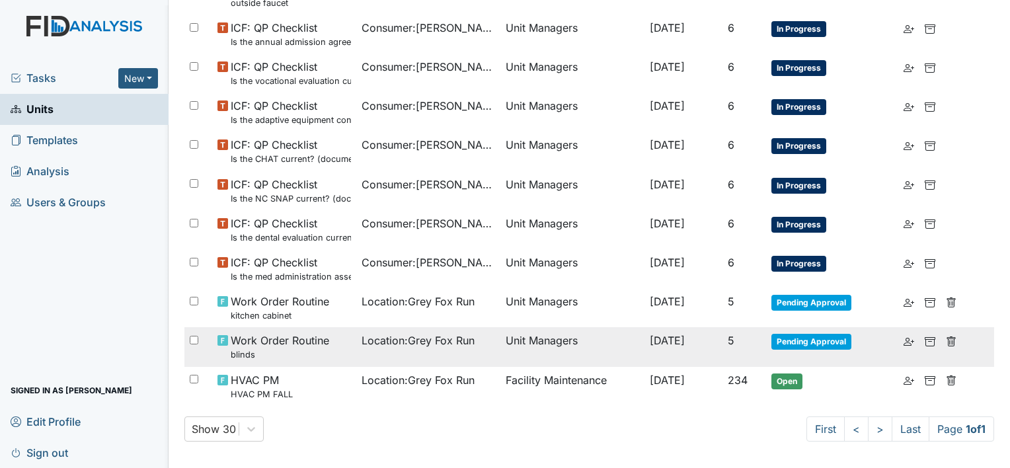
click at [290, 348] on small "blinds" at bounding box center [280, 354] width 99 height 13
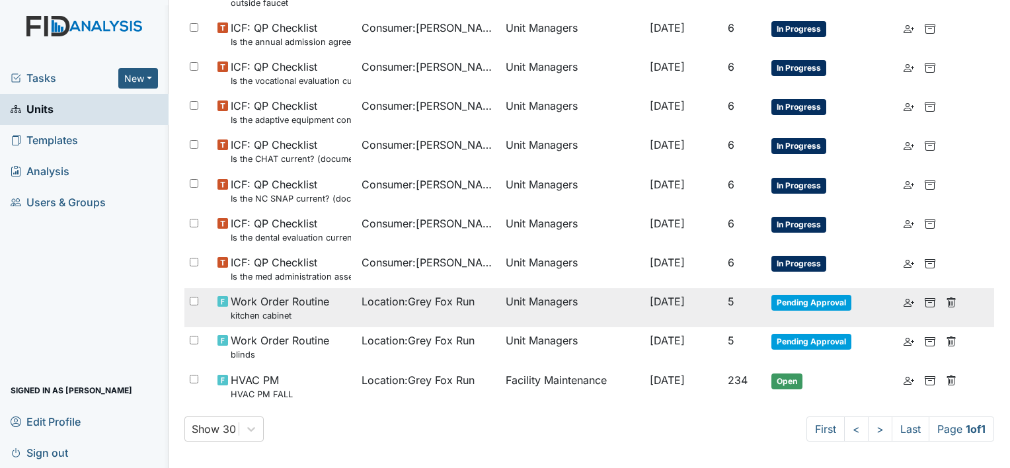
click at [288, 302] on span "Work Order Routine kitchen cabinet" at bounding box center [280, 308] width 99 height 28
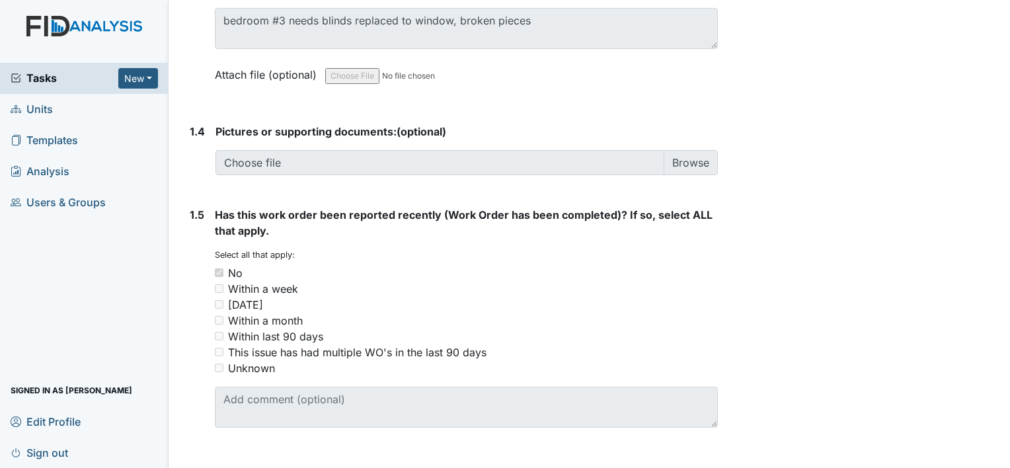
scroll to position [624, 0]
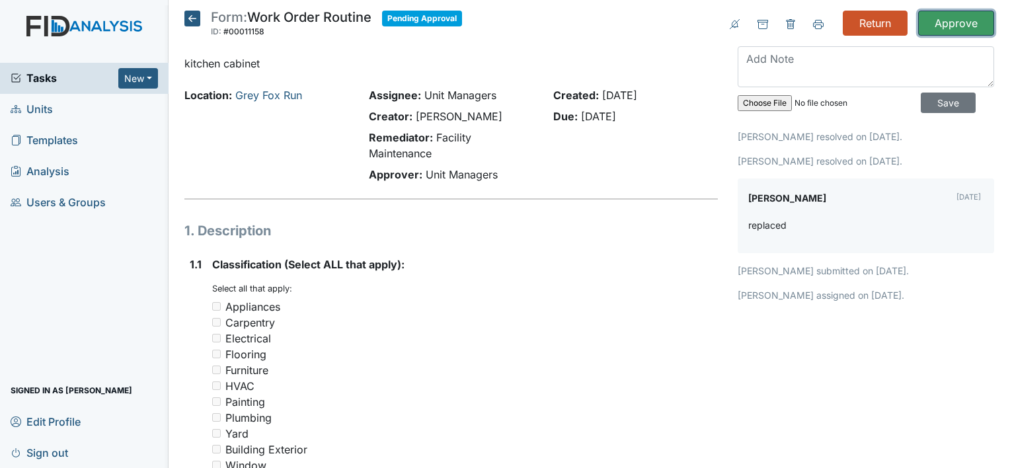
click at [970, 26] on input "Approve" at bounding box center [956, 23] width 76 height 25
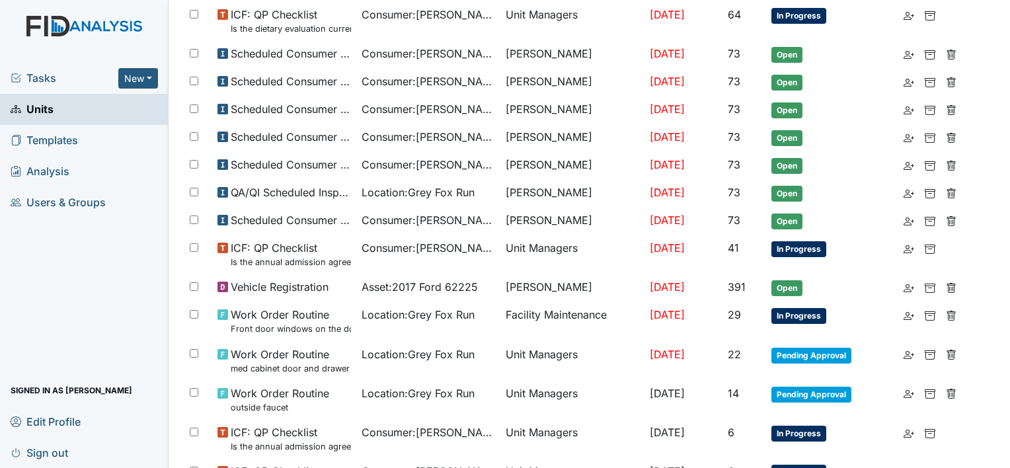
scroll to position [463, 0]
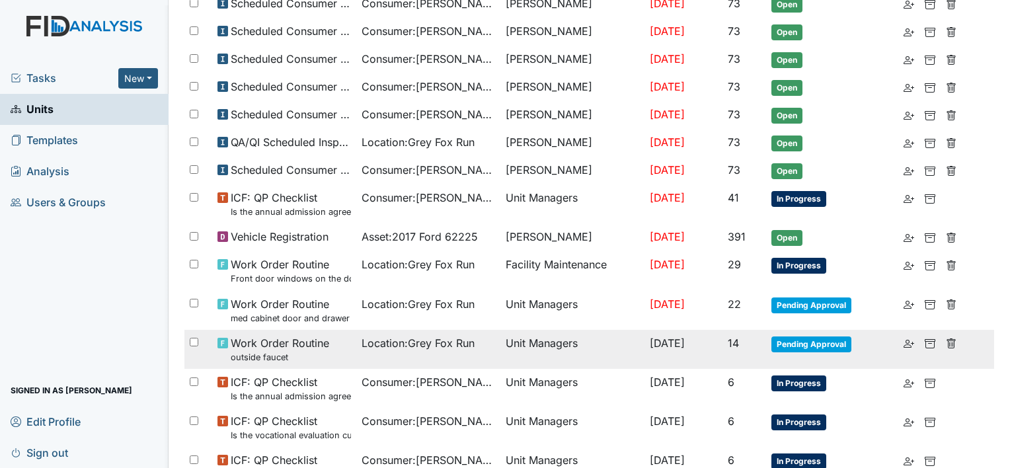
click at [825, 342] on span "Pending Approval" at bounding box center [811, 344] width 80 height 16
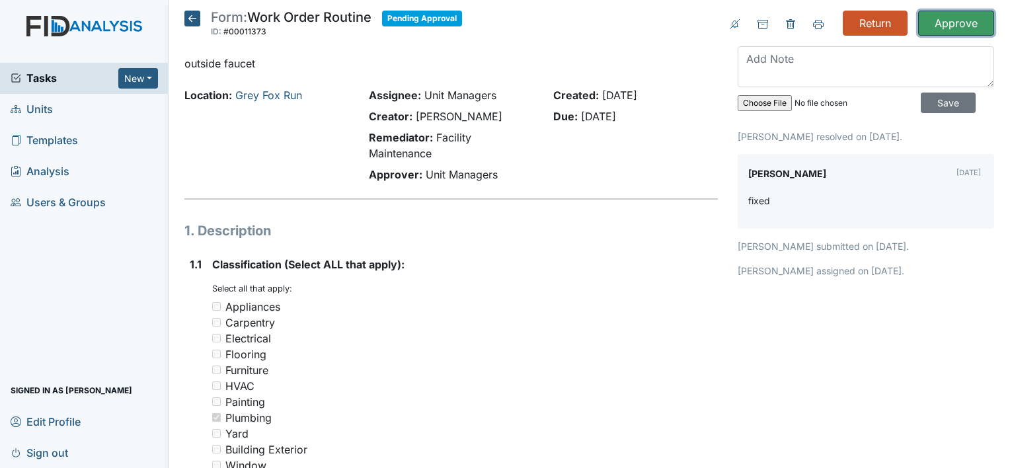
click at [947, 26] on input "Approve" at bounding box center [956, 23] width 76 height 25
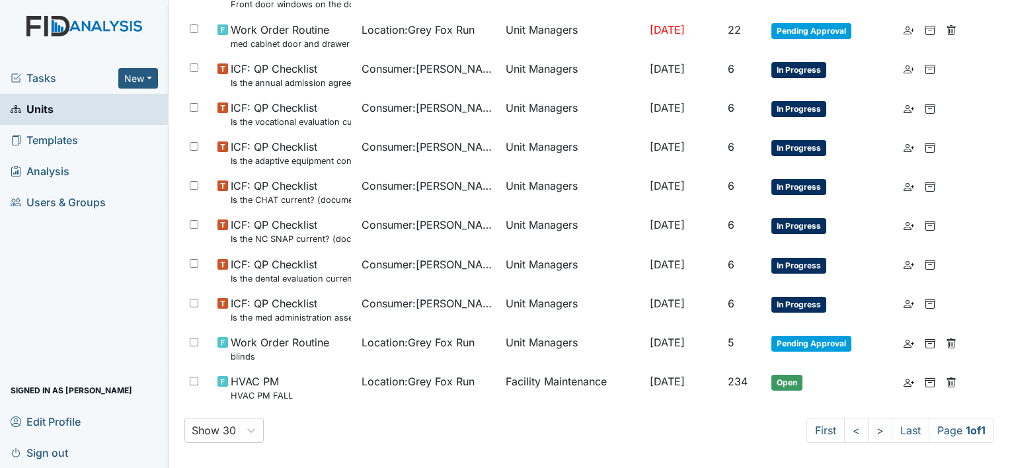
scroll to position [739, 0]
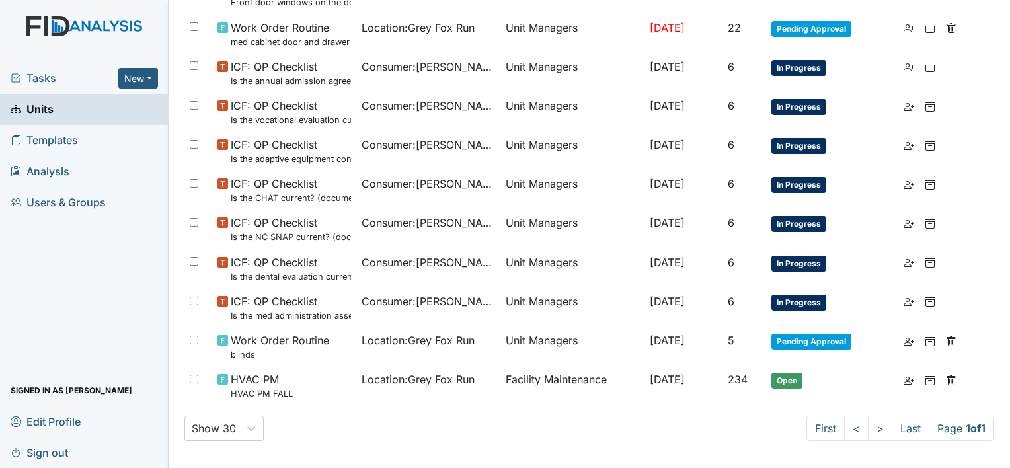
drag, startPoint x: 46, startPoint y: 139, endPoint x: 38, endPoint y: 124, distance: 17.5
click at [46, 139] on span "Templates" at bounding box center [44, 140] width 67 height 20
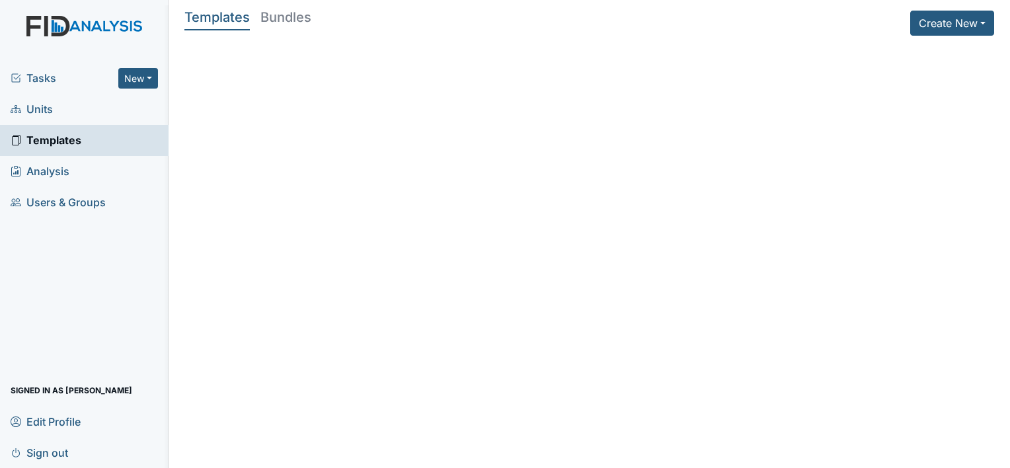
click at [36, 116] on span "Units" at bounding box center [32, 109] width 42 height 20
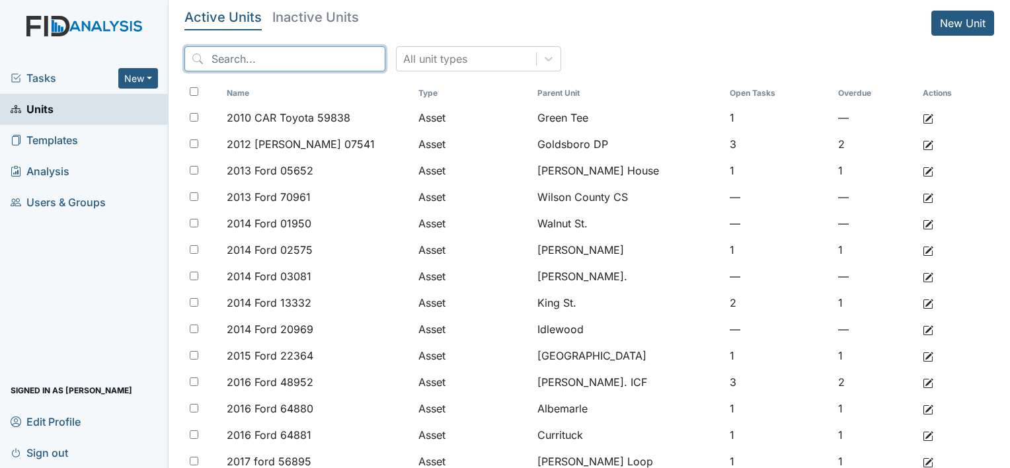
click at [251, 61] on input "search" at bounding box center [284, 58] width 201 height 25
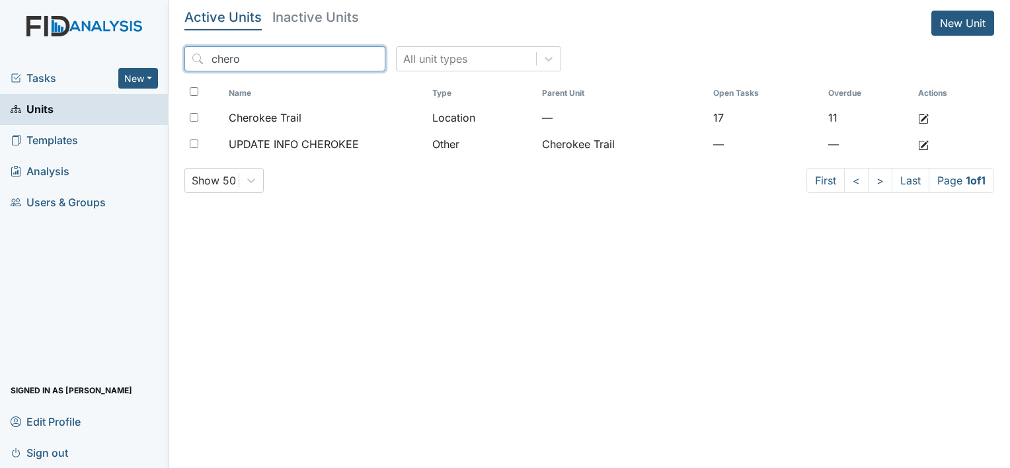
type input "chero"
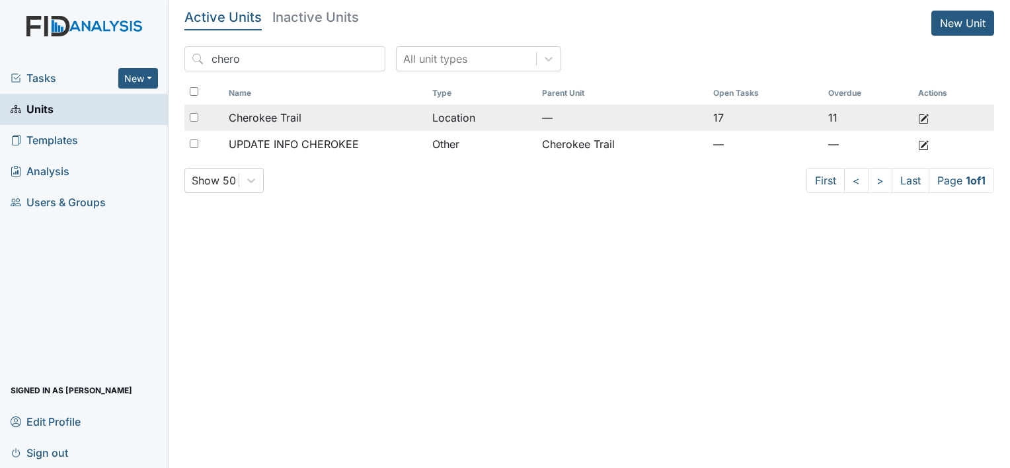
click at [277, 118] on span "Cherokee Trail" at bounding box center [265, 118] width 73 height 16
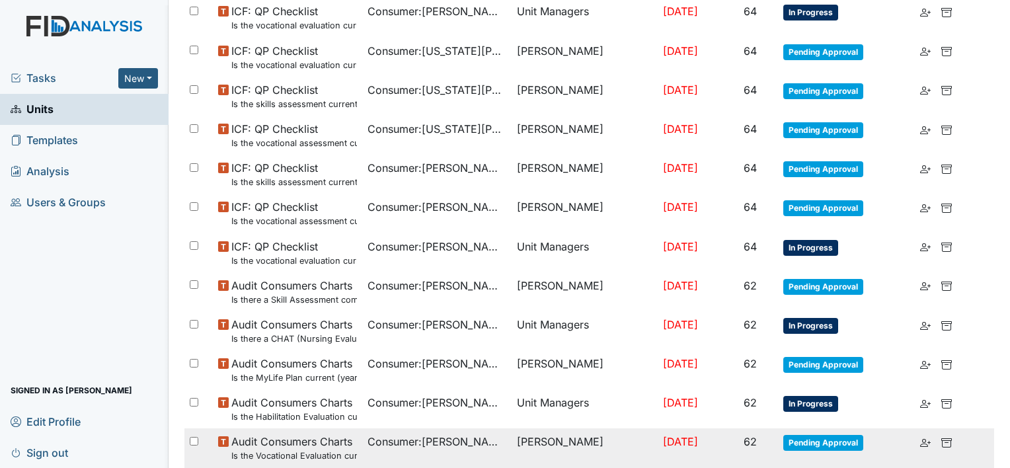
scroll to position [947, 0]
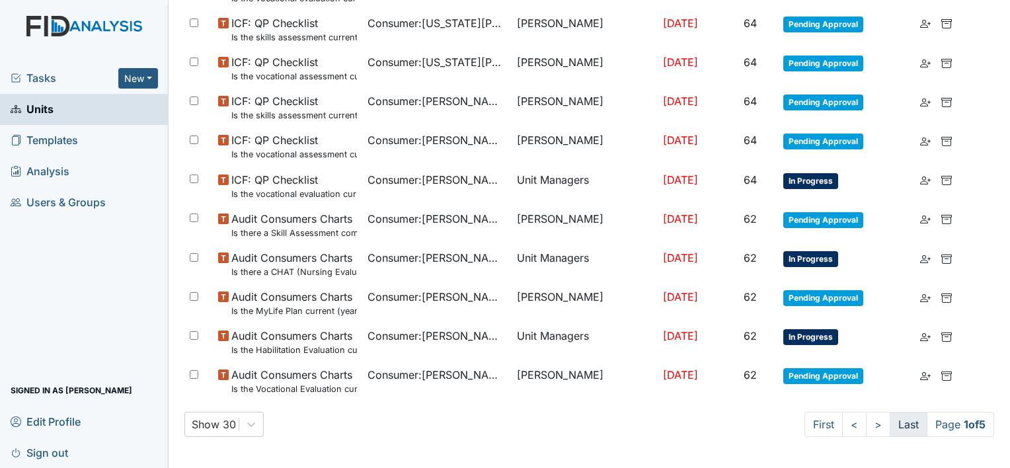
click at [896, 422] on link "Last" at bounding box center [909, 424] width 38 height 25
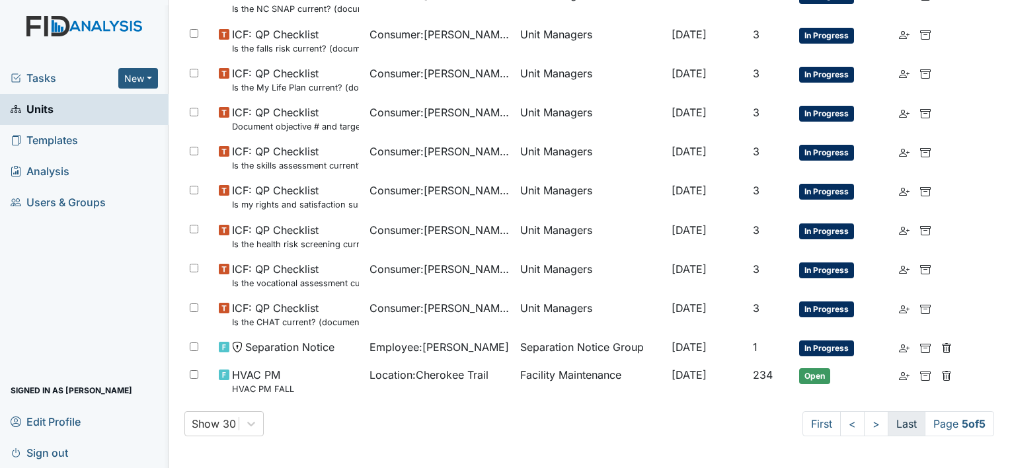
scroll to position [270, 0]
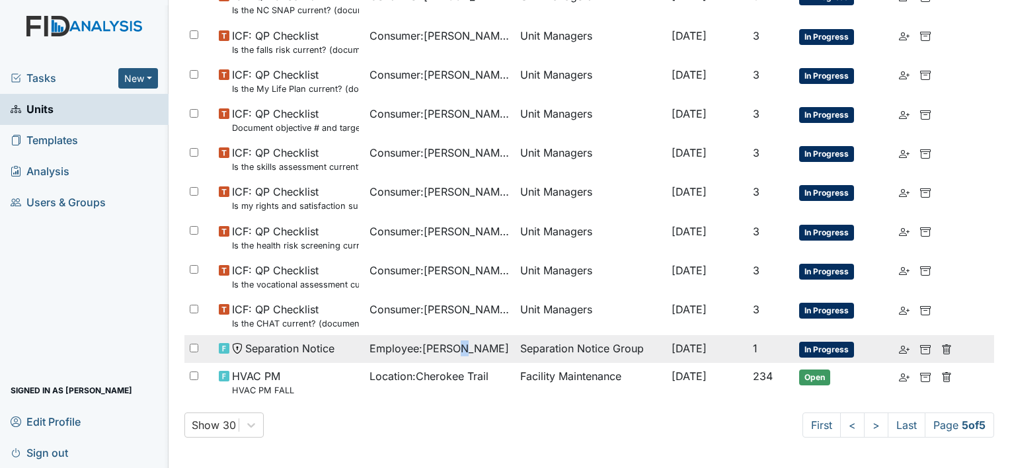
click at [452, 355] on td "Employee : Pellom, Missy" at bounding box center [439, 349] width 151 height 28
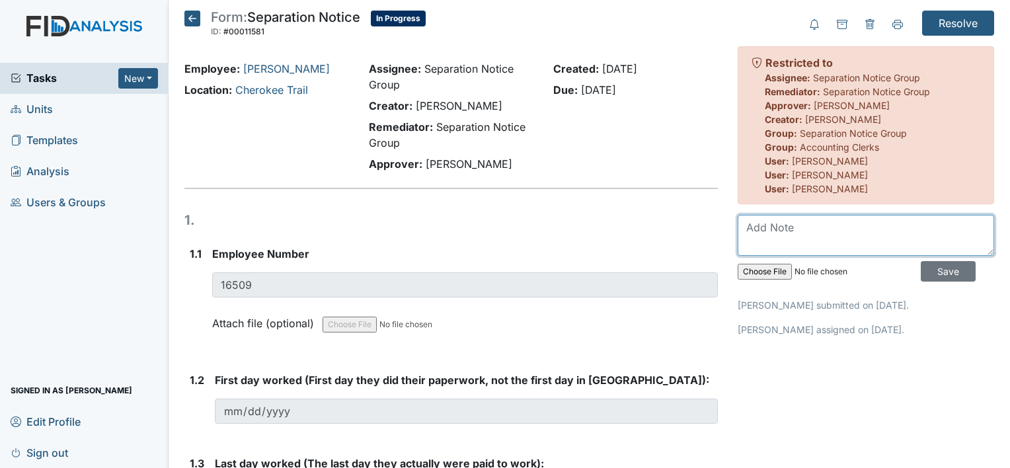
click at [764, 229] on textarea at bounding box center [866, 235] width 257 height 41
type textarea "Please attach copy of text"
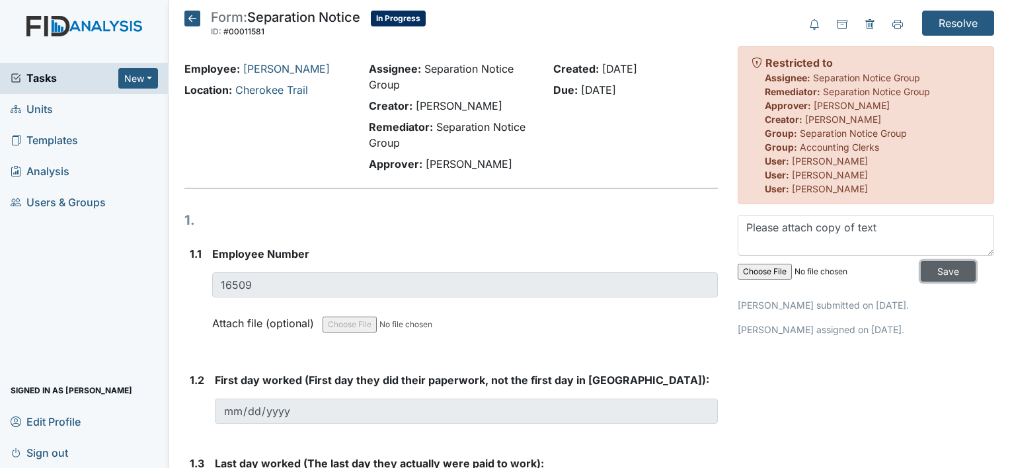
click at [947, 274] on input "Save" at bounding box center [948, 271] width 55 height 20
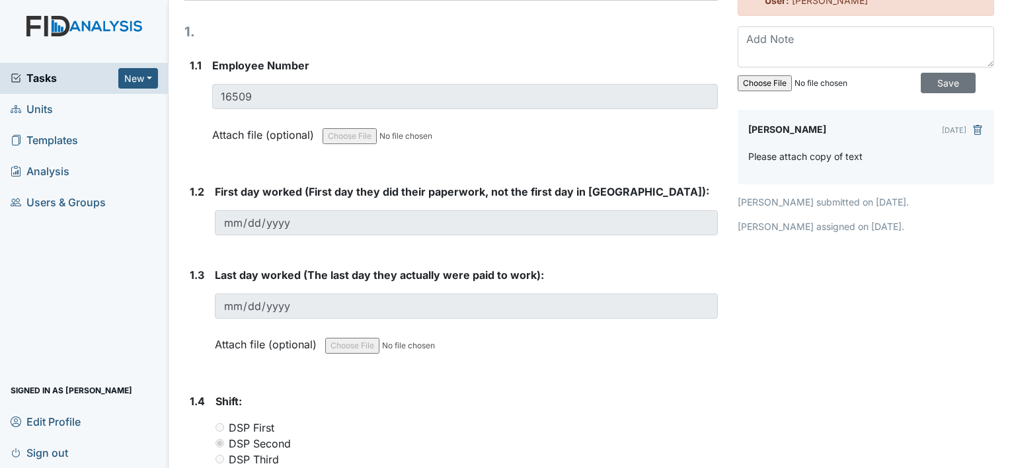
scroll to position [198, 0]
